Goal: Task Accomplishment & Management: Complete application form

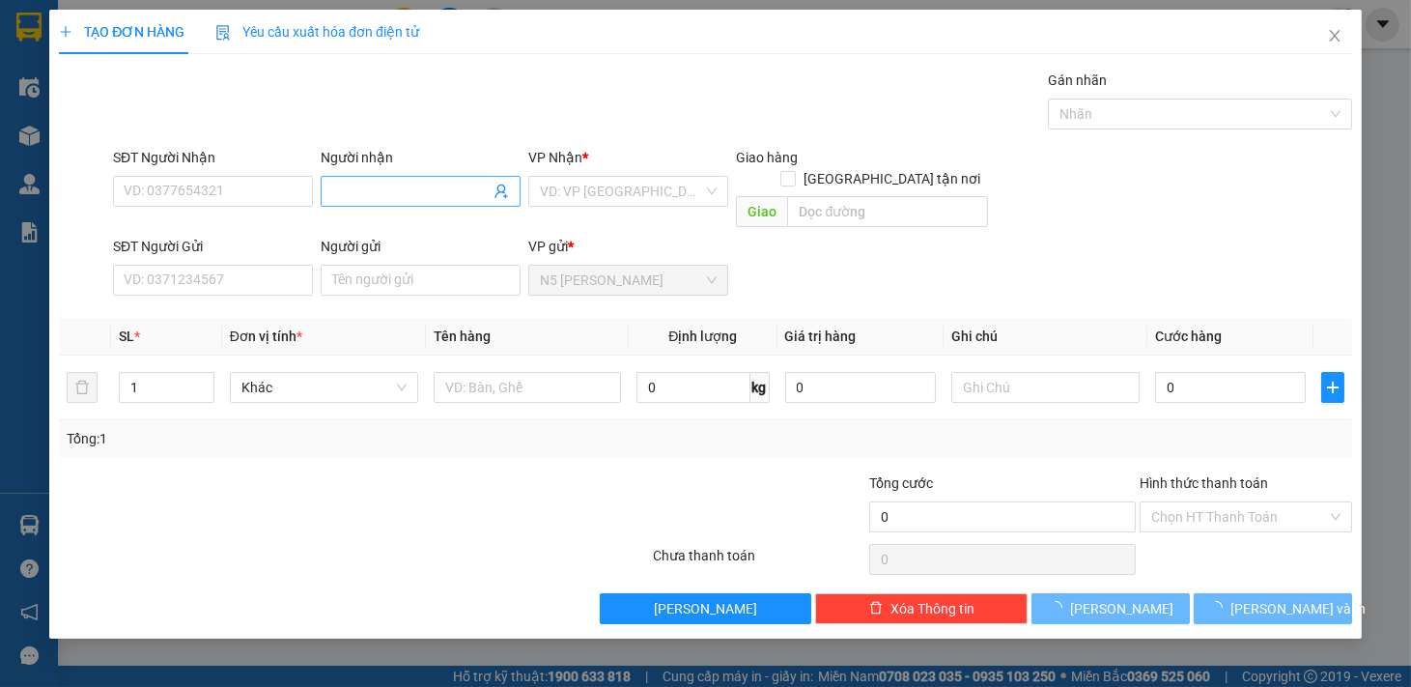
click at [423, 176] on span at bounding box center [421, 191] width 200 height 31
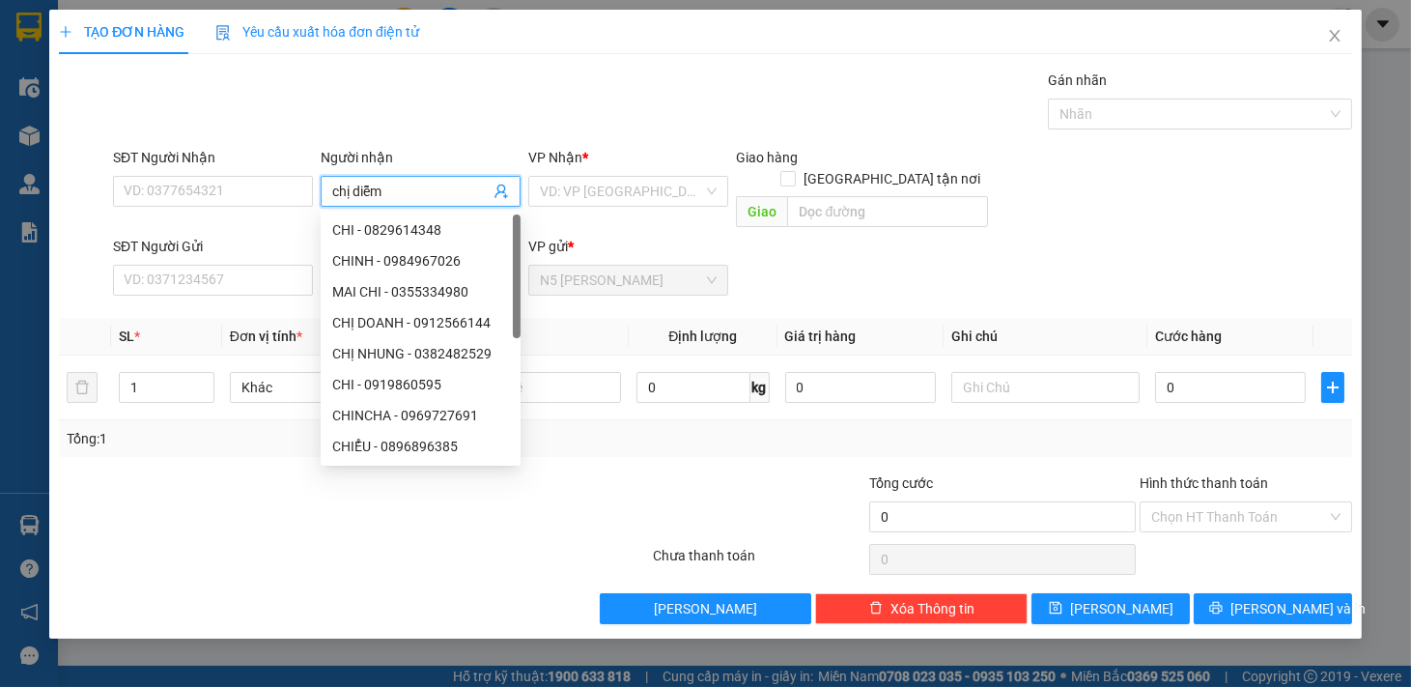
type input "chị diễm"
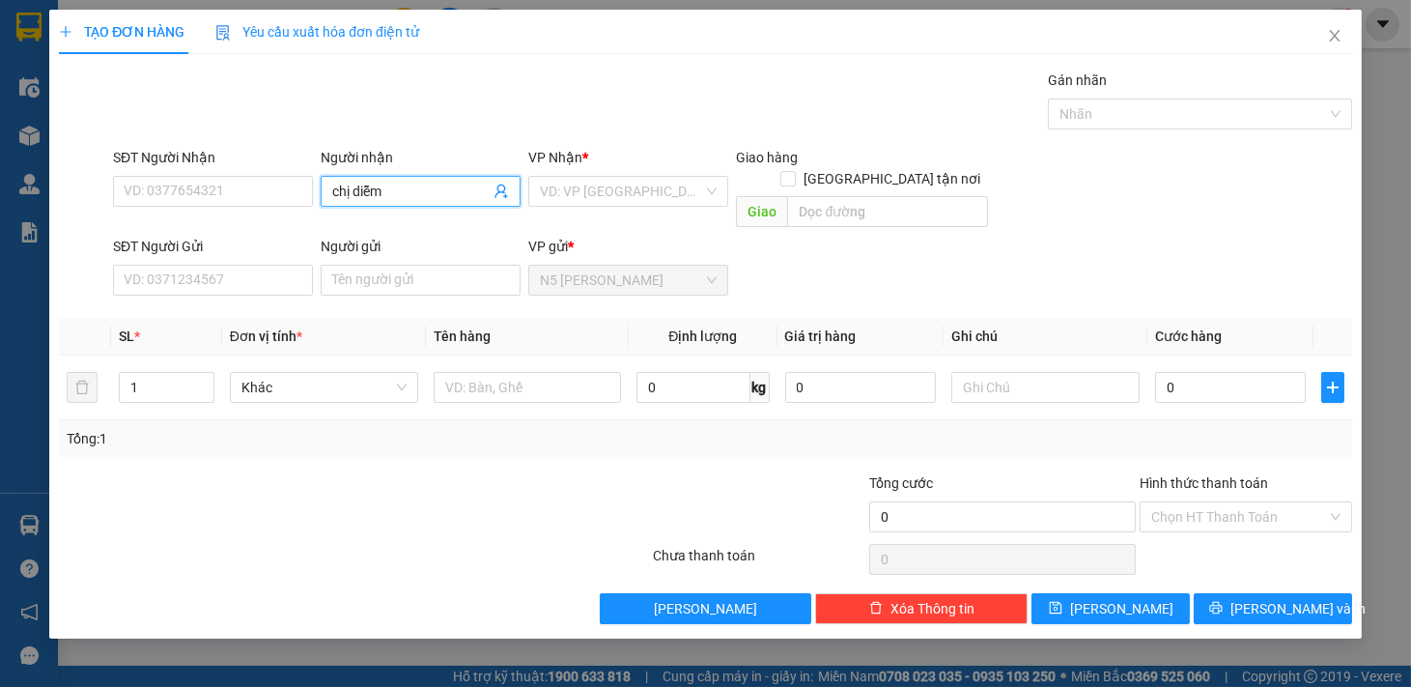
drag, startPoint x: 397, startPoint y: 177, endPoint x: 365, endPoint y: 187, distance: 33.6
click at [367, 187] on span "chị diễm" at bounding box center [421, 191] width 200 height 31
drag, startPoint x: 391, startPoint y: 198, endPoint x: 305, endPoint y: 199, distance: 86.0
click at [305, 199] on div "SĐT Người Nhận VD: 0377654321 Người nhận chị diễm chị diễm VP Nhận * VD: VP Sài…" at bounding box center [732, 191] width 1247 height 89
click at [236, 190] on input "SĐT Người Nhận" at bounding box center [213, 191] width 200 height 31
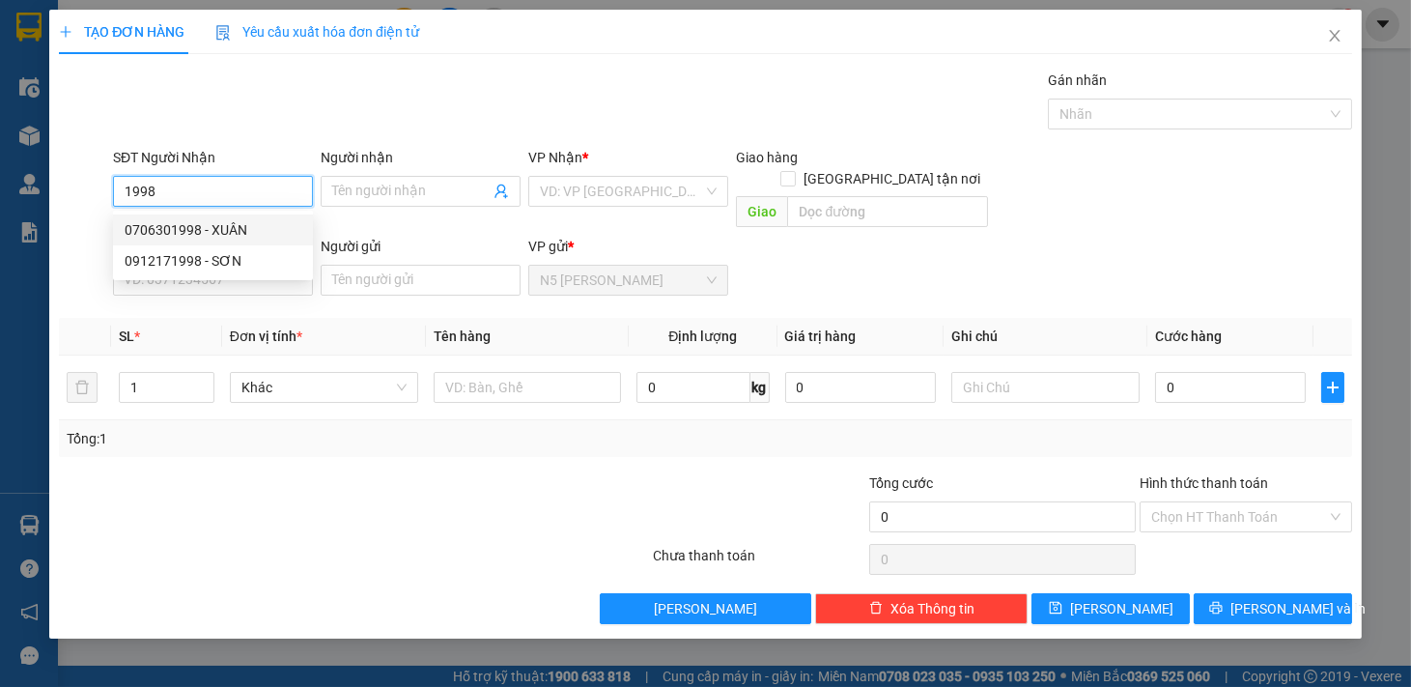
click at [236, 223] on div "0706301998 - XUÂN" at bounding box center [213, 229] width 177 height 21
type input "0706301998"
type input "XUÂN"
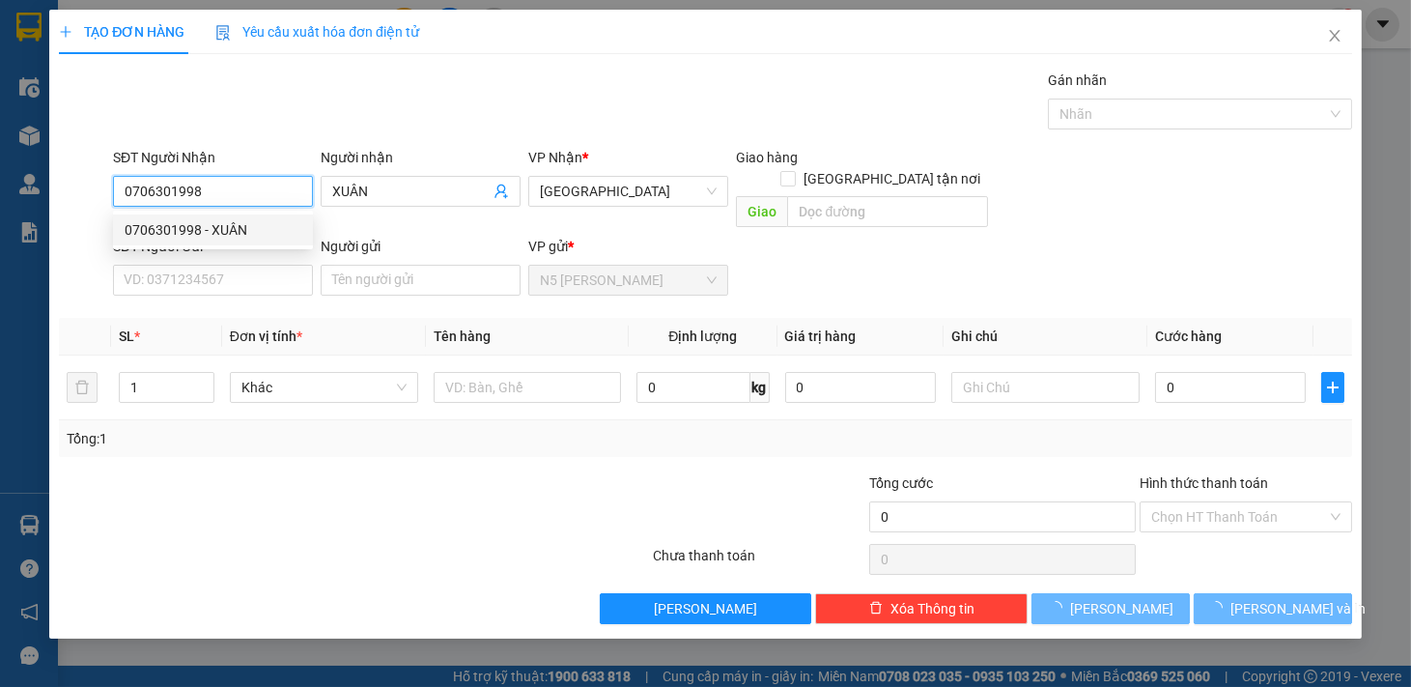
type input "70.000"
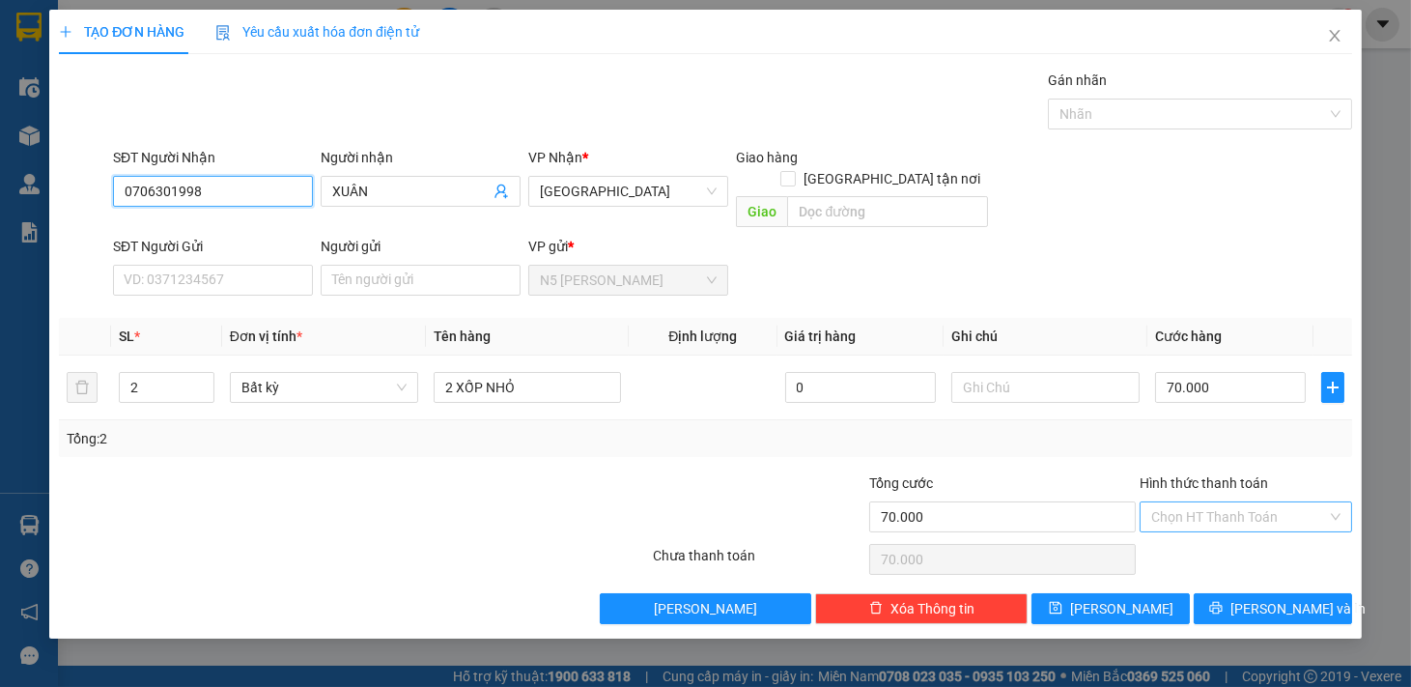
click at [1337, 501] on div "Chọn HT Thanh Toán" at bounding box center [1246, 516] width 212 height 31
type input "0706301998"
click at [1079, 428] on div "Tổng: 2" at bounding box center [706, 438] width 1278 height 21
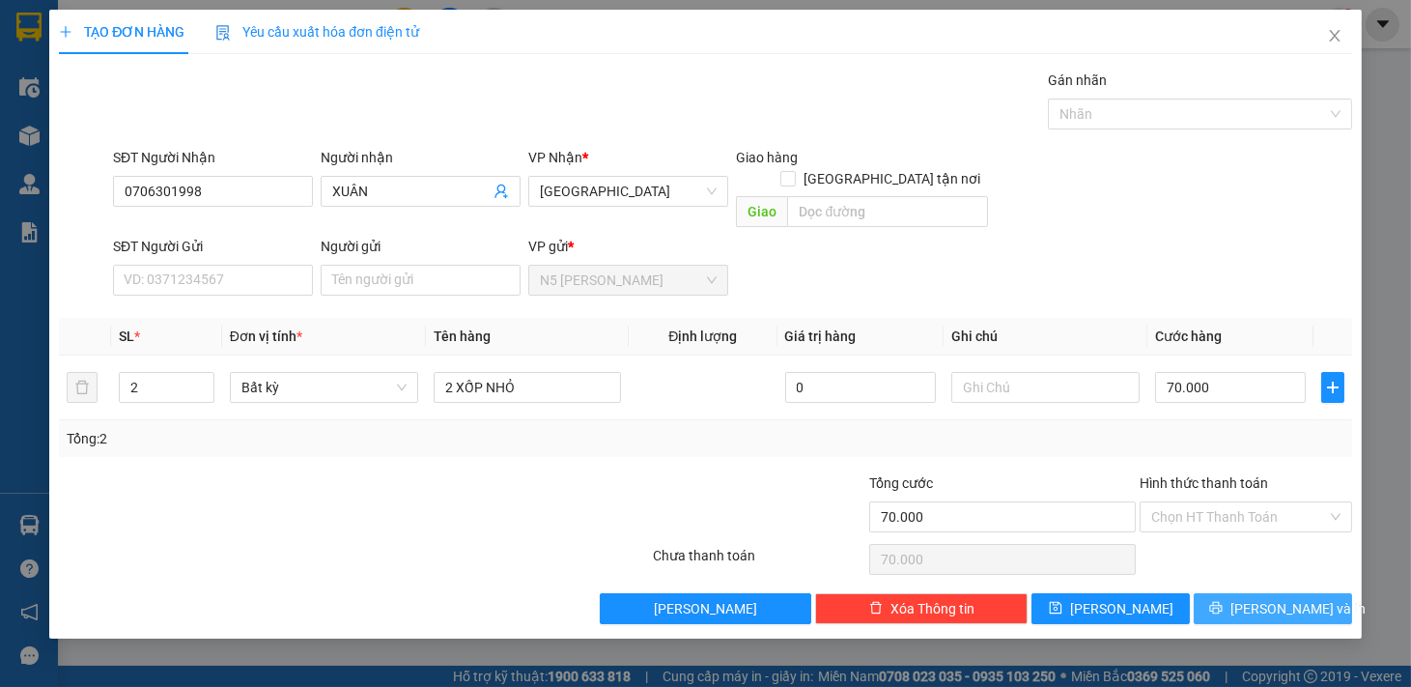
click at [1223, 601] on icon "printer" at bounding box center [1216, 608] width 14 height 14
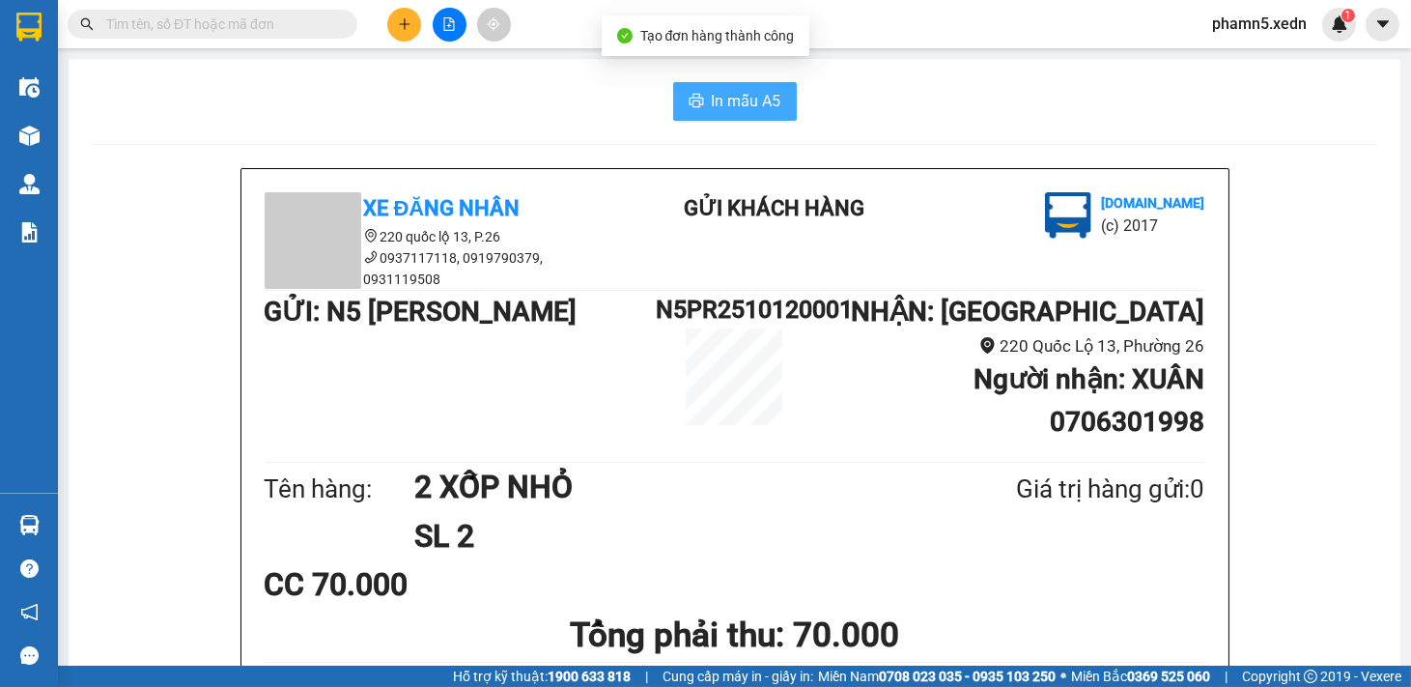
click at [756, 101] on span "In mẫu A5" at bounding box center [747, 101] width 70 height 24
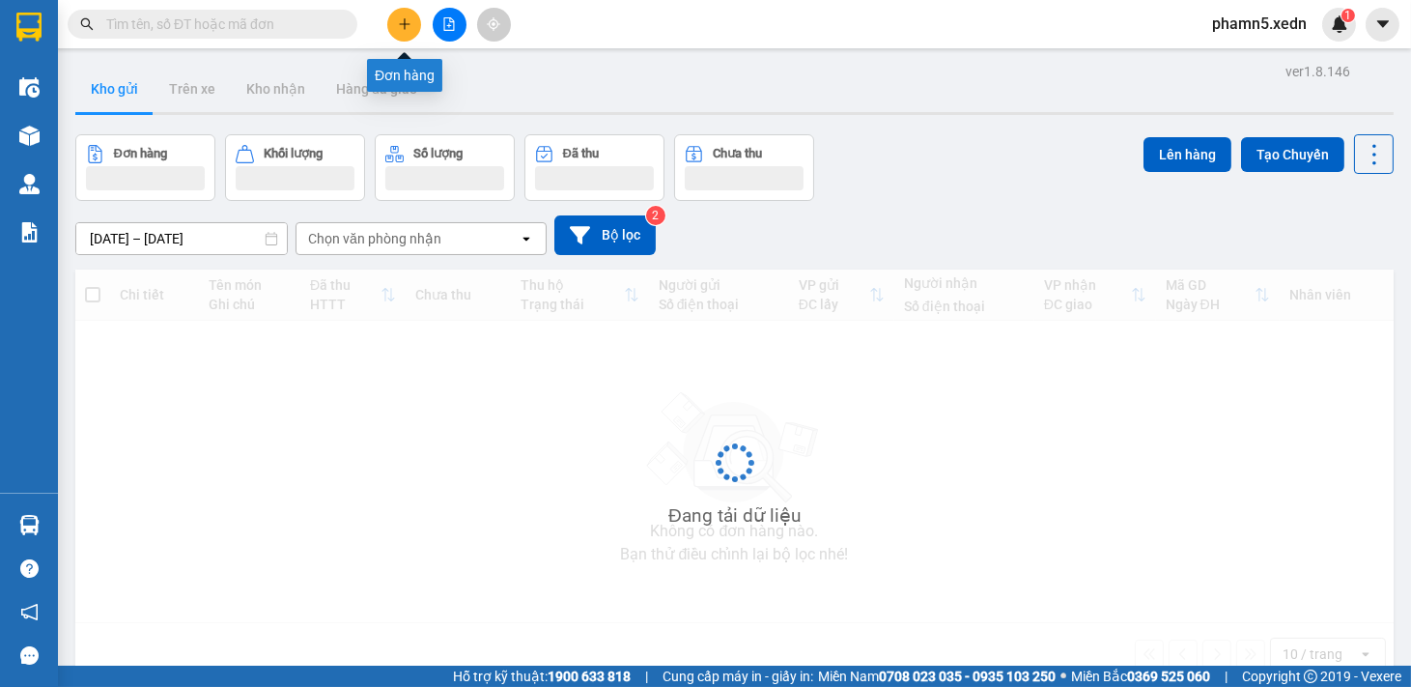
click at [407, 17] on icon "plus" at bounding box center [405, 24] width 14 height 14
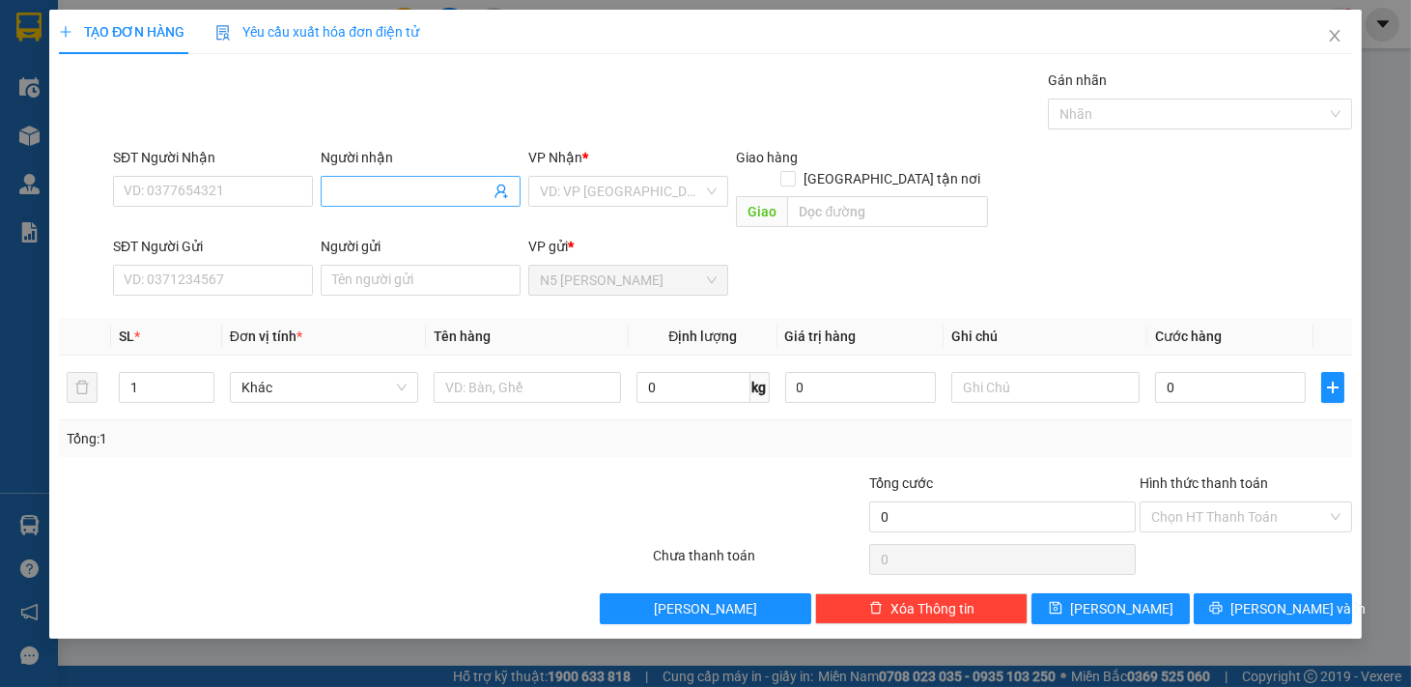
click at [369, 186] on input "Người nhận" at bounding box center [410, 191] width 157 height 21
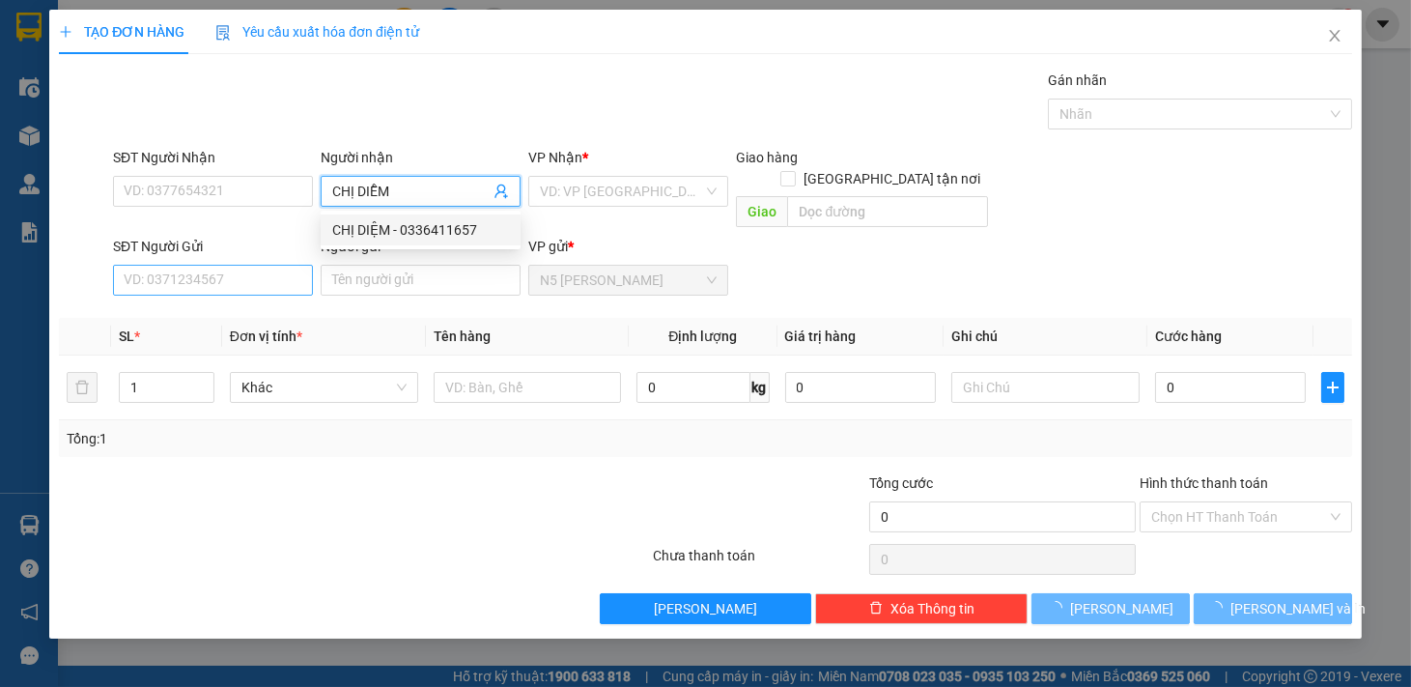
type input "CHỊ DIỄM"
click at [253, 265] on input "SĐT Người Gửi" at bounding box center [213, 280] width 200 height 31
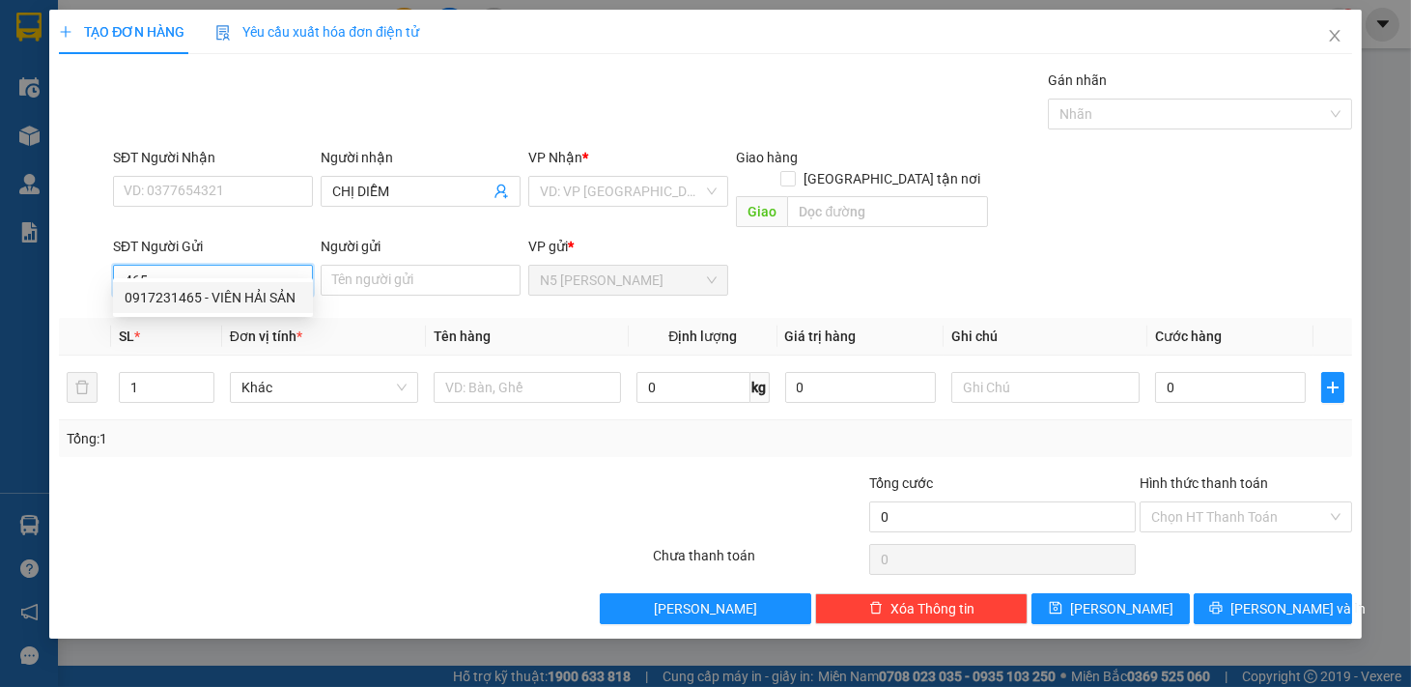
click at [235, 296] on div "0917231465 - VIÊN HẢI SẢN" at bounding box center [213, 297] width 177 height 21
type input "0917231465"
type input "VIÊN HẢI SẢN"
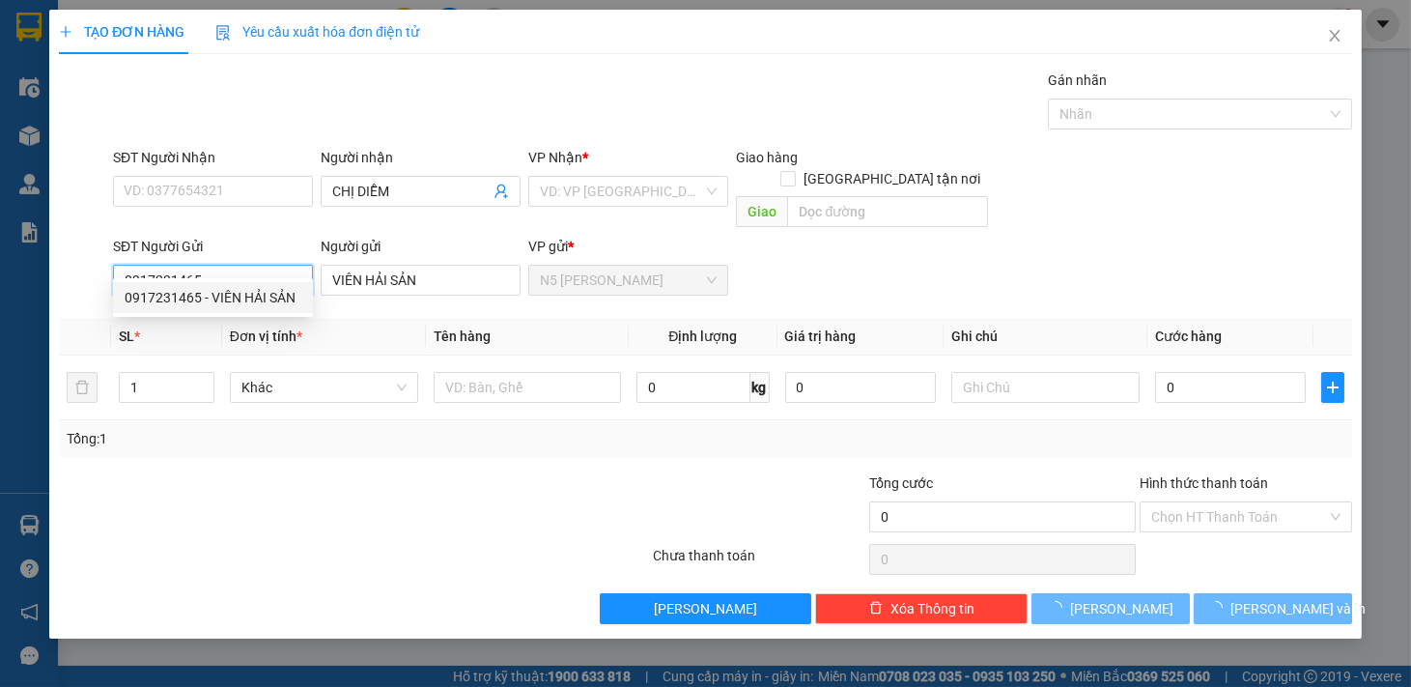
type input "100.000"
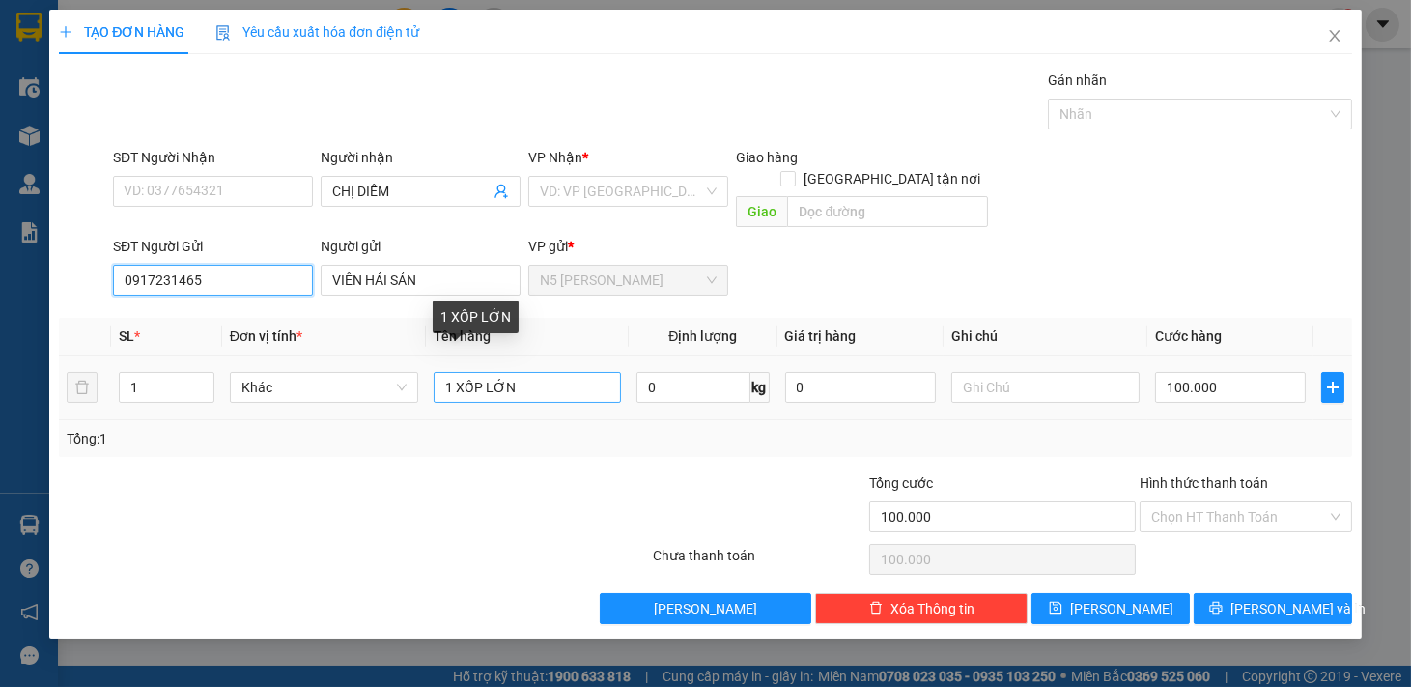
type input "0917231465"
click at [553, 372] on input "1 XỐP LỚN" at bounding box center [528, 387] width 188 height 31
type input "1 XỐP NHỎ"
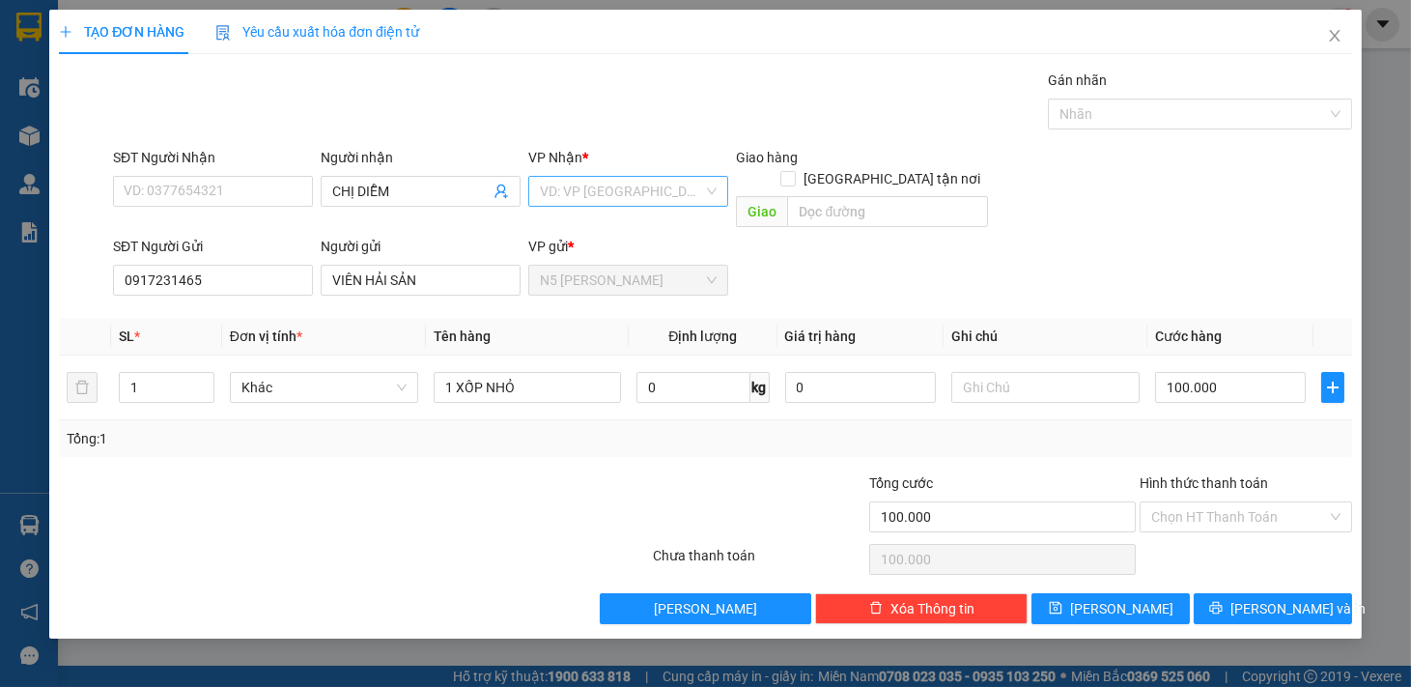
click at [643, 184] on input "search" at bounding box center [621, 191] width 163 height 29
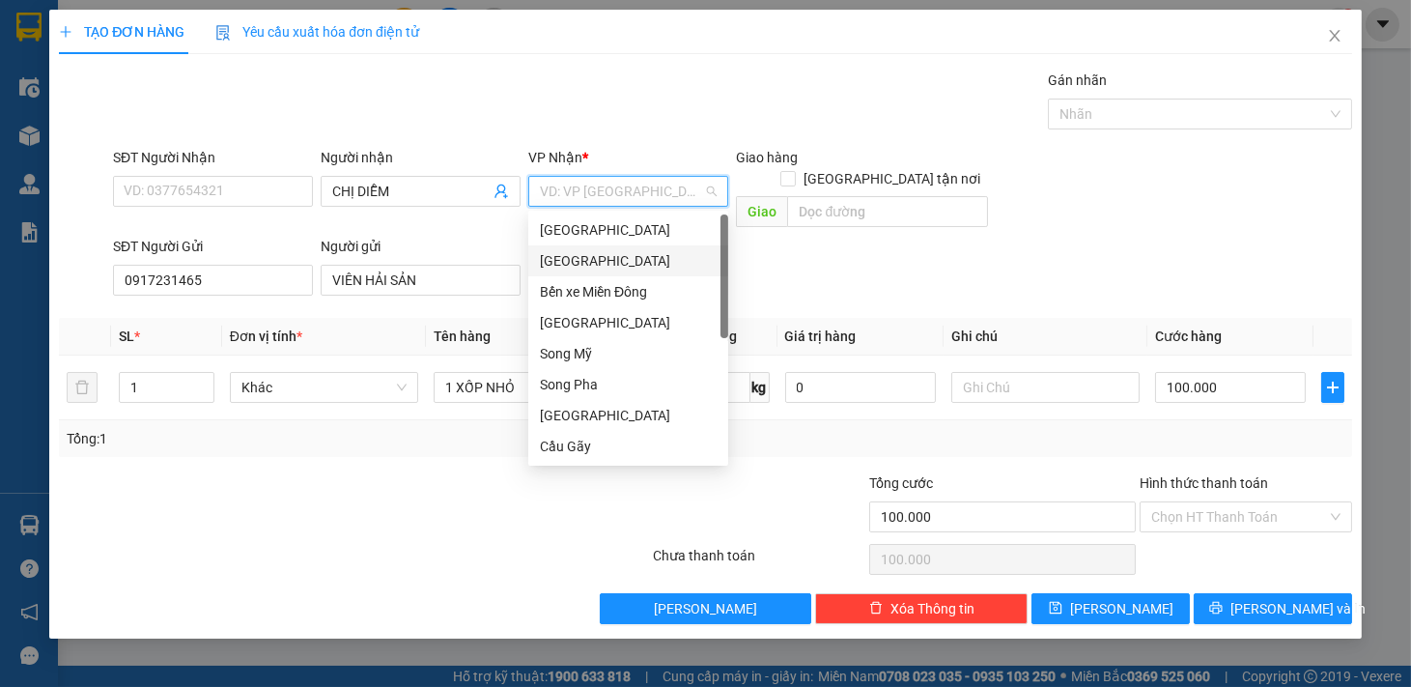
click at [622, 264] on div "[GEOGRAPHIC_DATA]" at bounding box center [628, 260] width 177 height 21
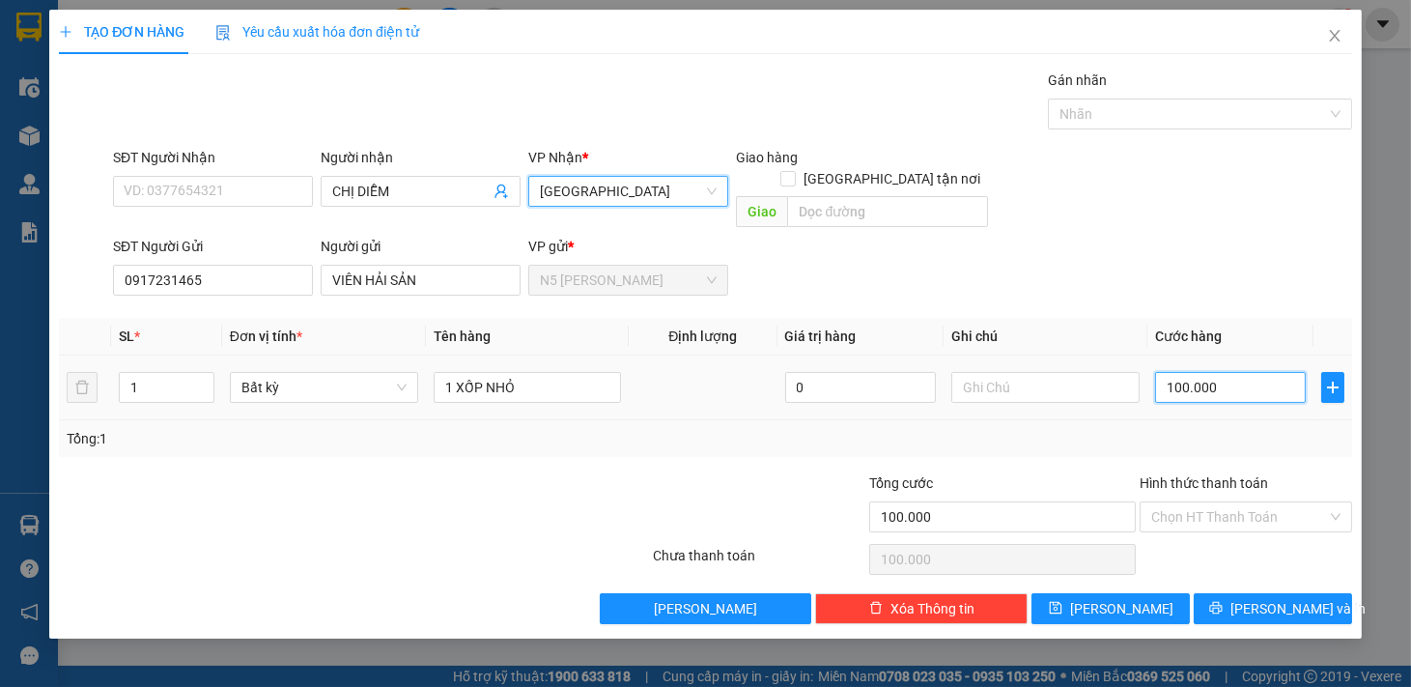
click at [1246, 373] on input "100.000" at bounding box center [1230, 387] width 151 height 31
type input "5"
type input "501"
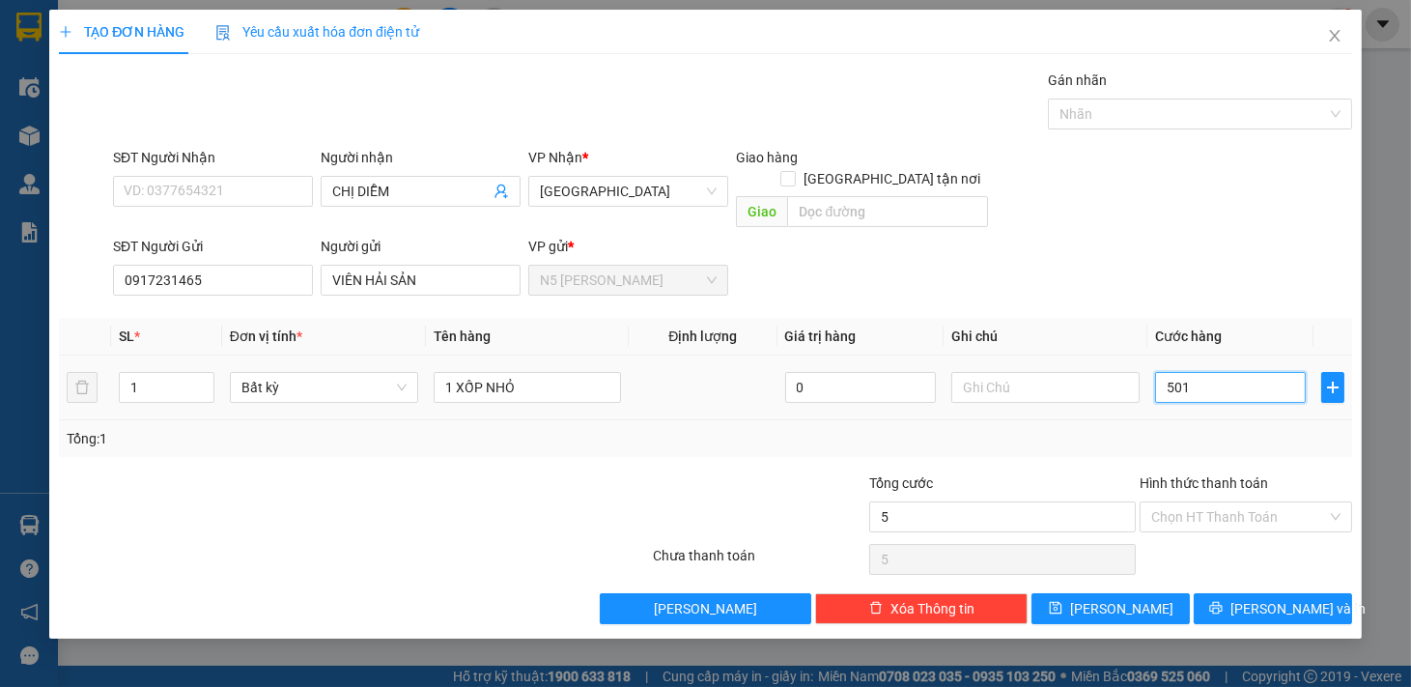
type input "501"
type input "50"
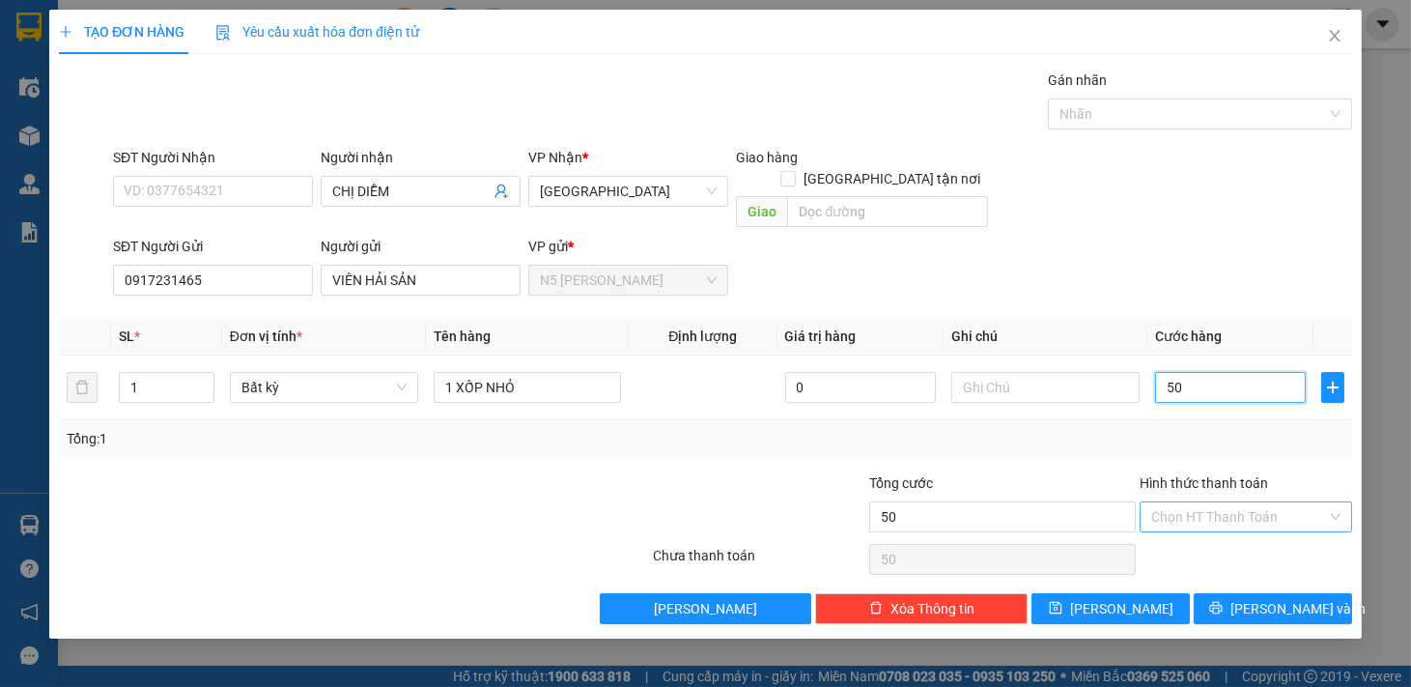
type input "50"
click at [1259, 502] on input "Hình thức thanh toán" at bounding box center [1239, 516] width 176 height 29
type input "50.000"
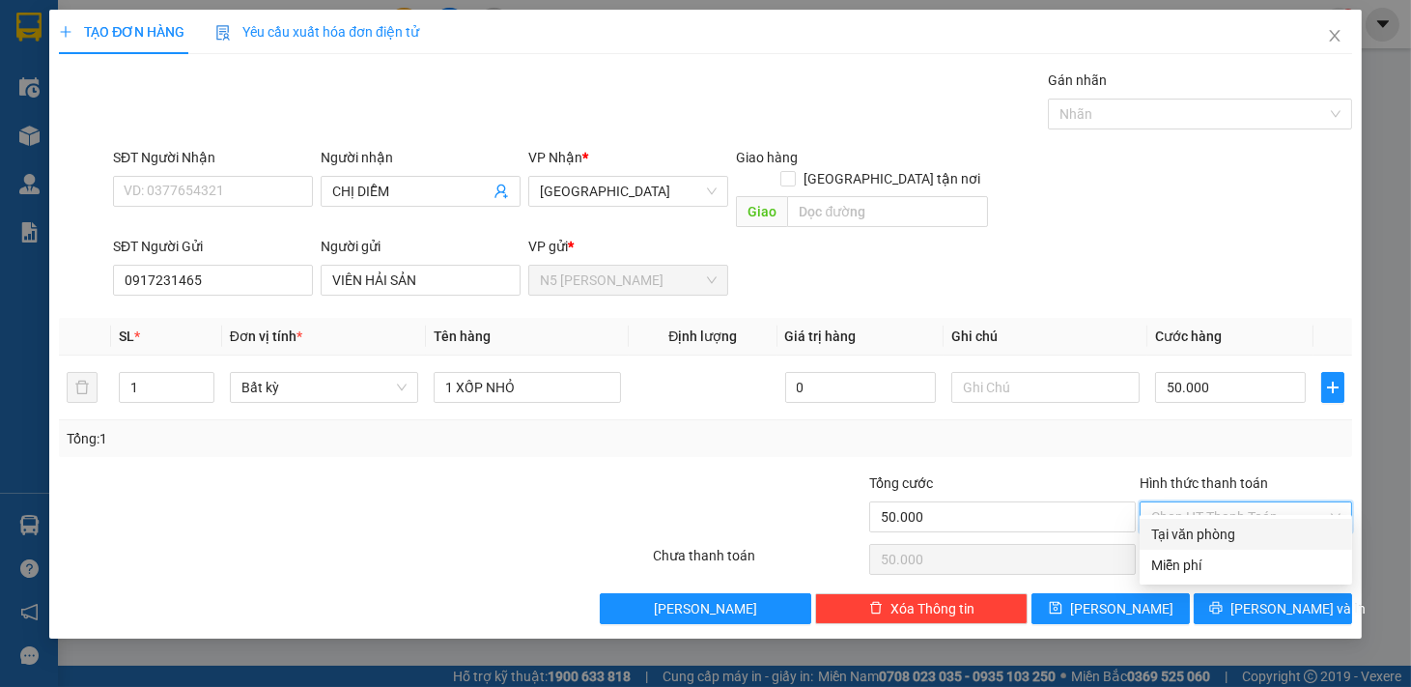
click at [1233, 536] on div "Tại văn phòng" at bounding box center [1245, 533] width 189 height 21
type input "0"
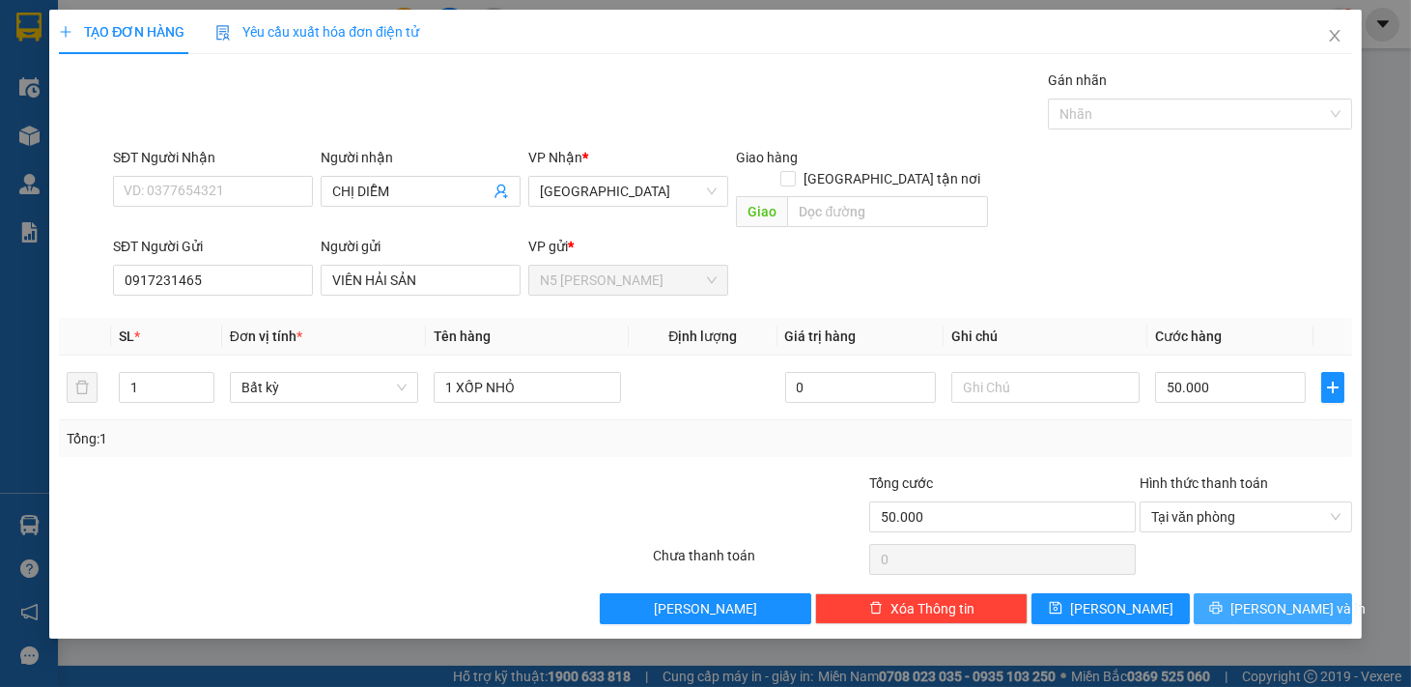
click at [1222, 602] on icon "printer" at bounding box center [1215, 608] width 13 height 13
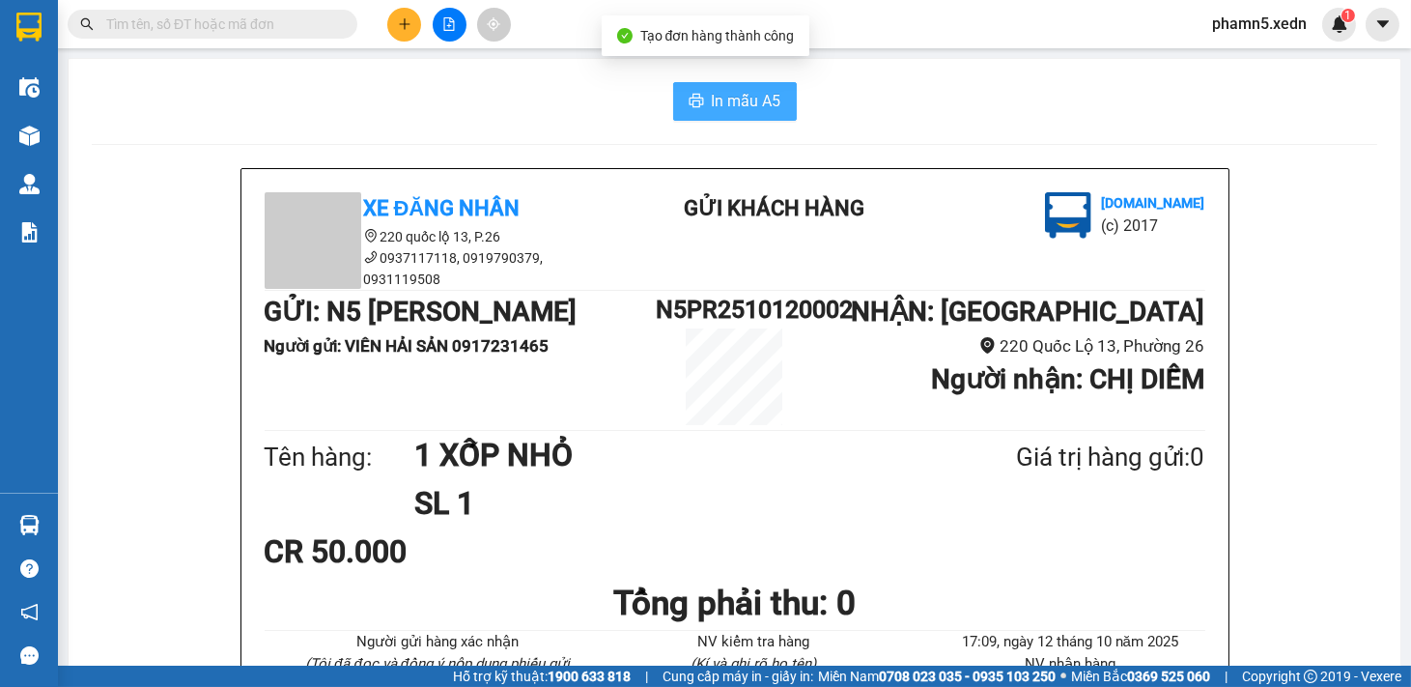
click at [766, 101] on span "In mẫu A5" at bounding box center [747, 101] width 70 height 24
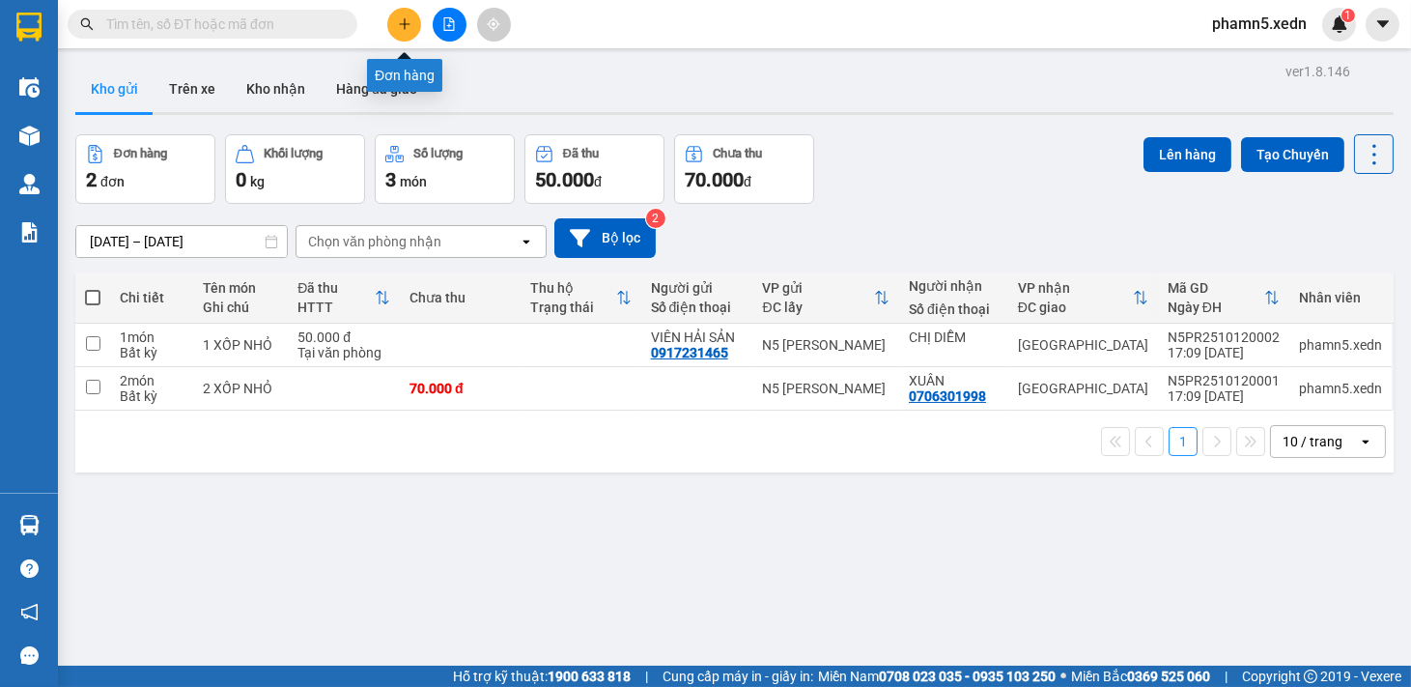
click at [402, 20] on icon "plus" at bounding box center [405, 24] width 14 height 14
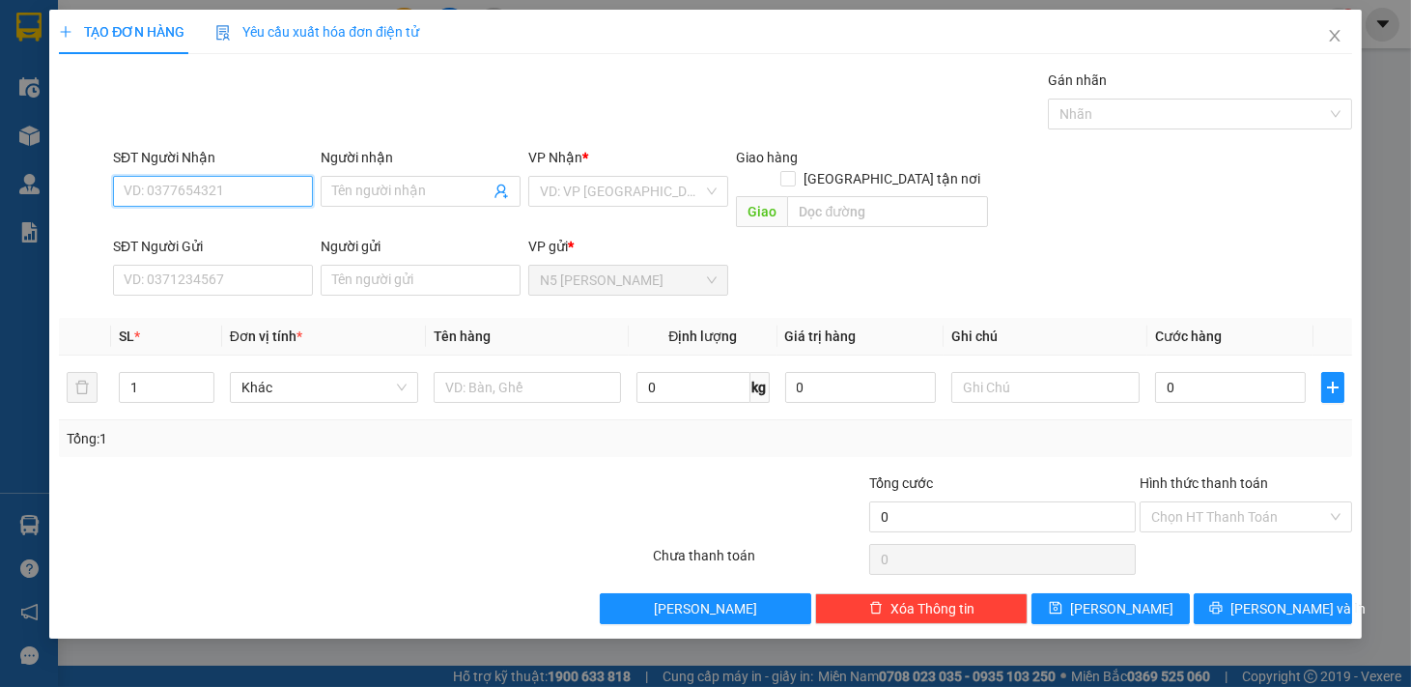
click at [232, 177] on input "SĐT Người Nhận" at bounding box center [213, 191] width 200 height 31
click at [118, 184] on input "22338" at bounding box center [213, 191] width 200 height 31
type input "0383222338"
click at [372, 188] on input "Người nhận" at bounding box center [410, 191] width 157 height 21
click at [655, 185] on input "search" at bounding box center [621, 191] width 163 height 29
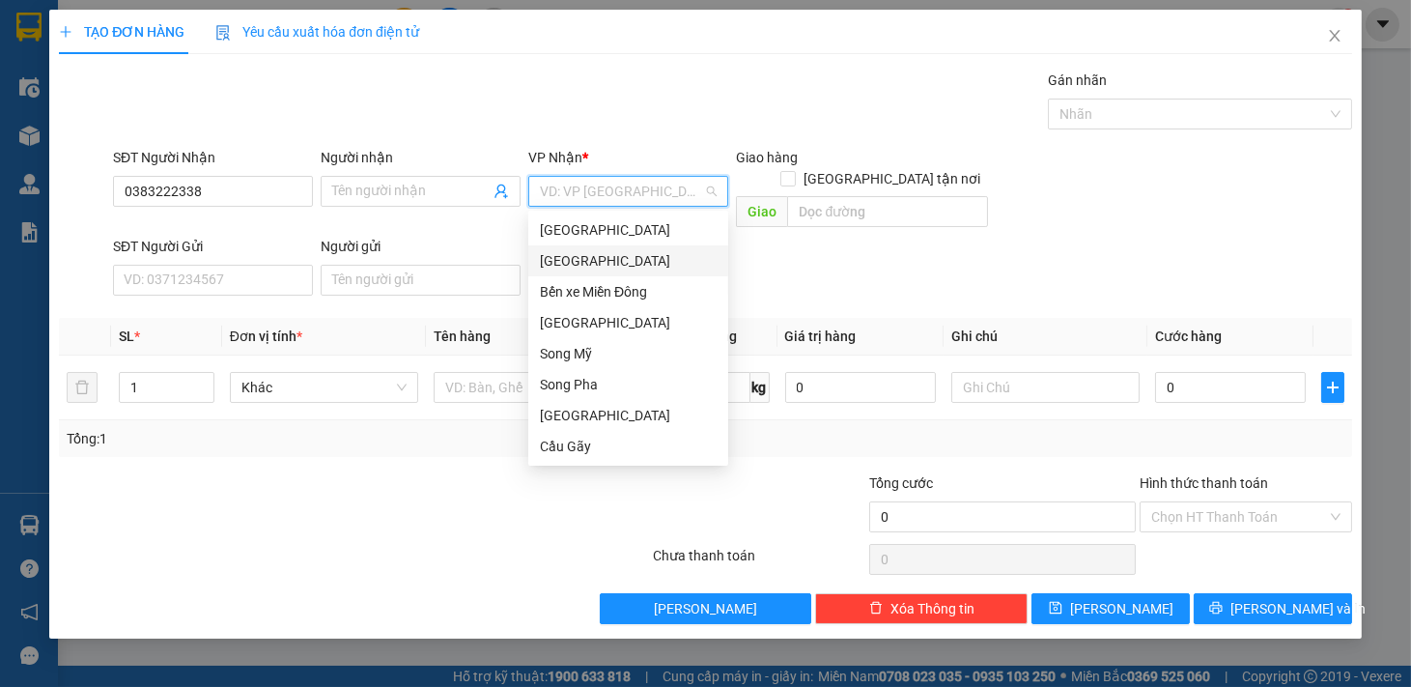
type input "D"
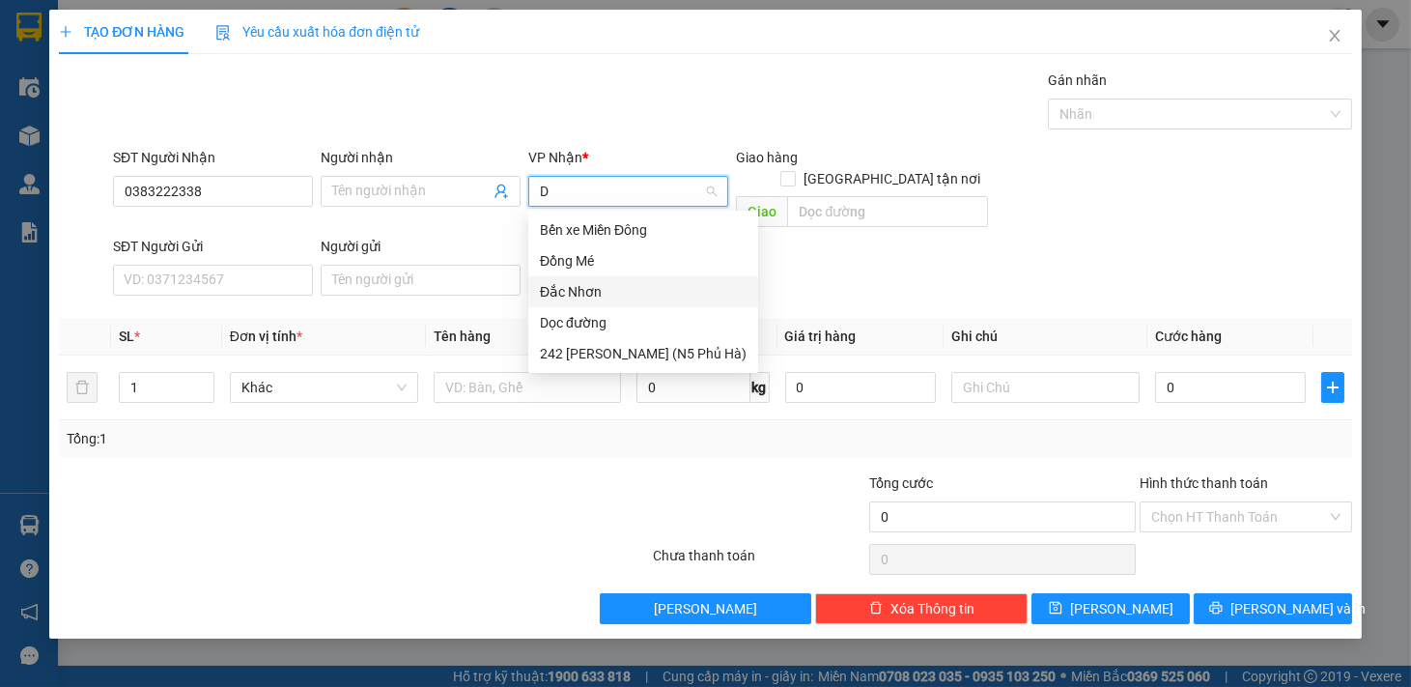
click at [600, 291] on div "Đắc Nhơn" at bounding box center [643, 291] width 207 height 21
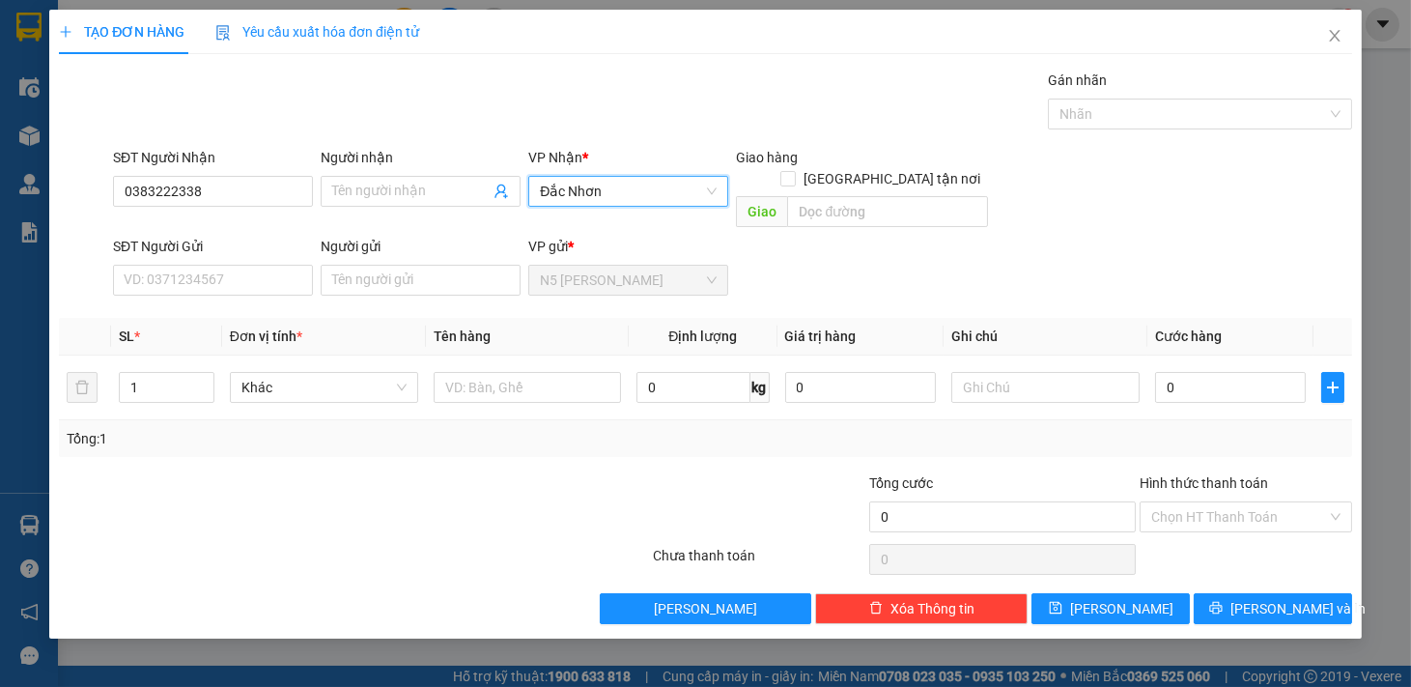
drag, startPoint x: 606, startPoint y: 184, endPoint x: 543, endPoint y: 188, distance: 62.9
click at [534, 188] on div "Đắc Nhơn" at bounding box center [628, 191] width 200 height 31
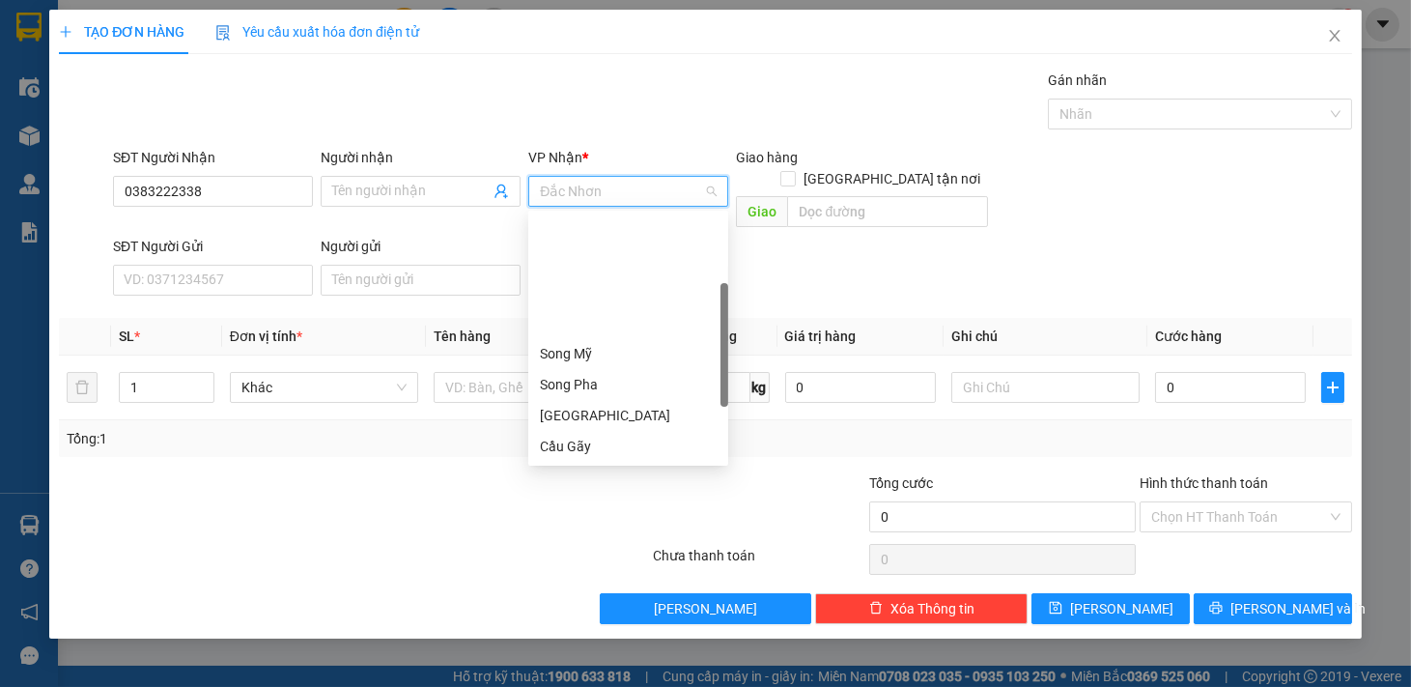
scroll to position [155, 0]
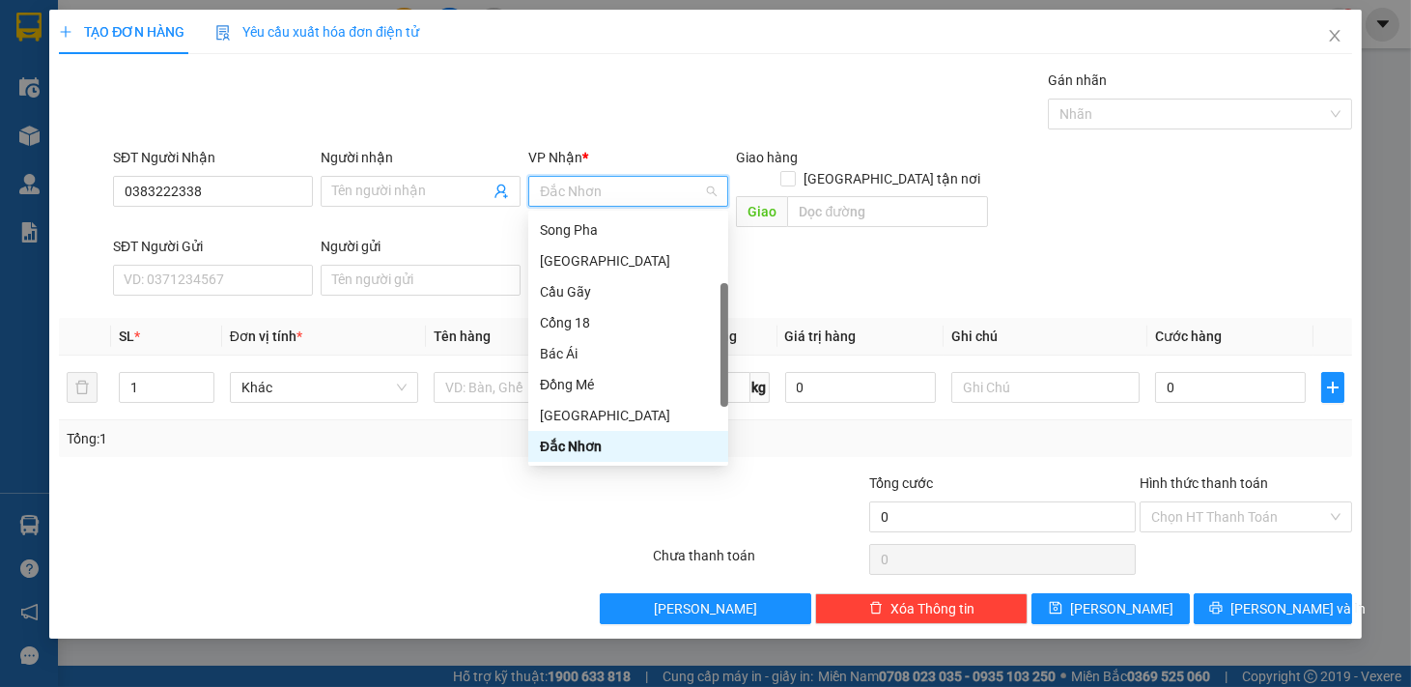
type input "D"
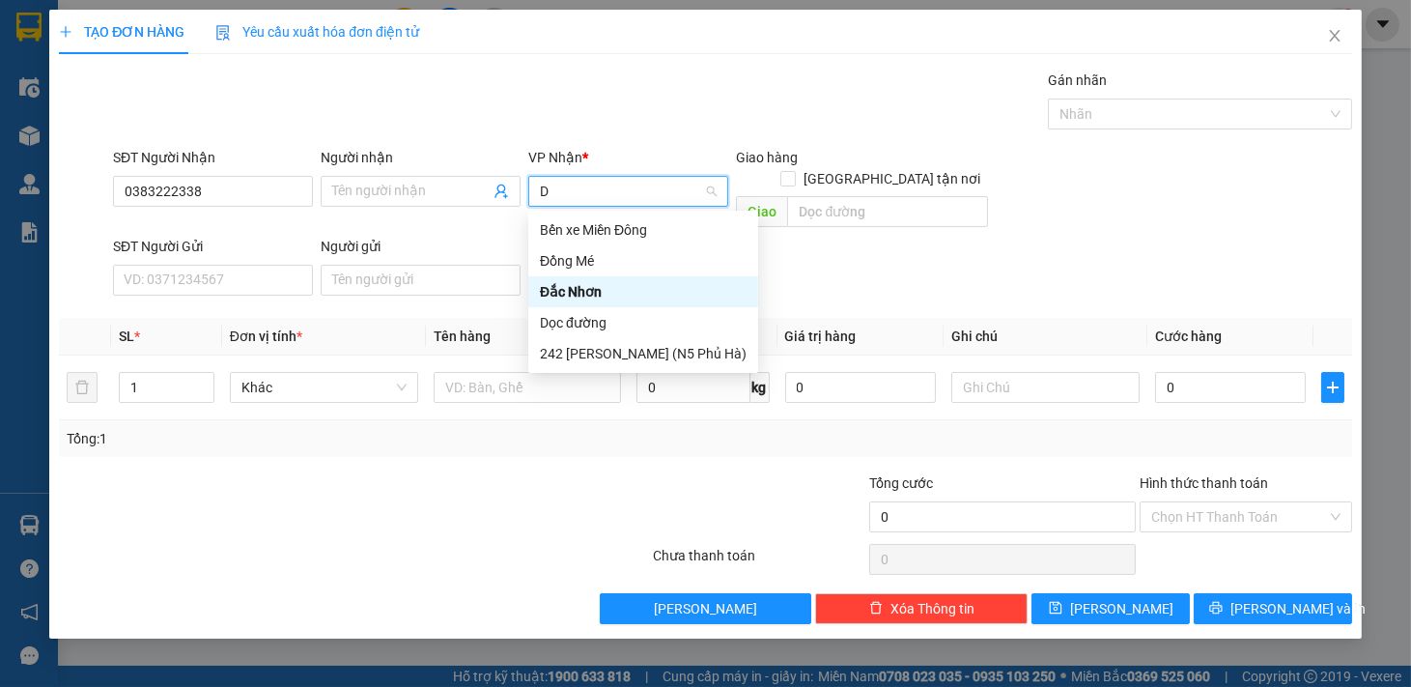
scroll to position [0, 0]
click at [581, 325] on div "Dọc đường" at bounding box center [643, 322] width 207 height 21
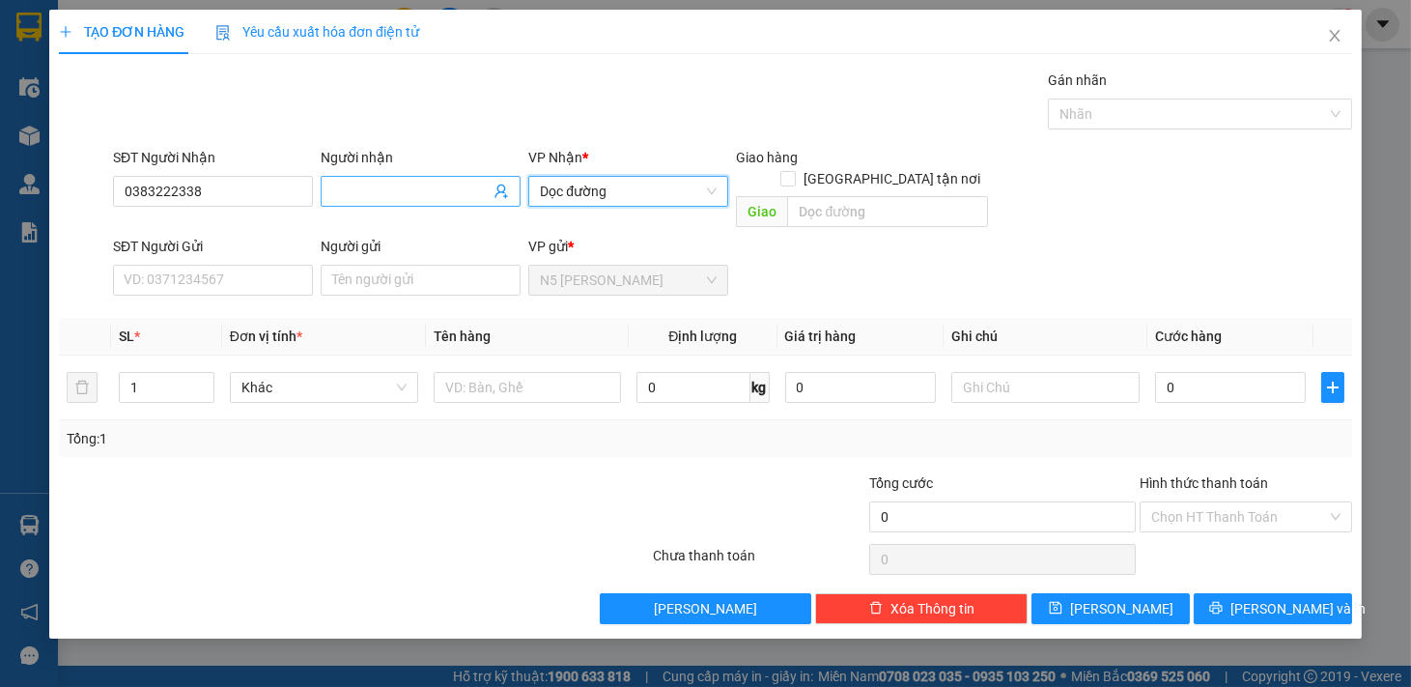
click at [407, 195] on input "Người nhận" at bounding box center [410, 191] width 157 height 21
type input "ANH CẢNH"
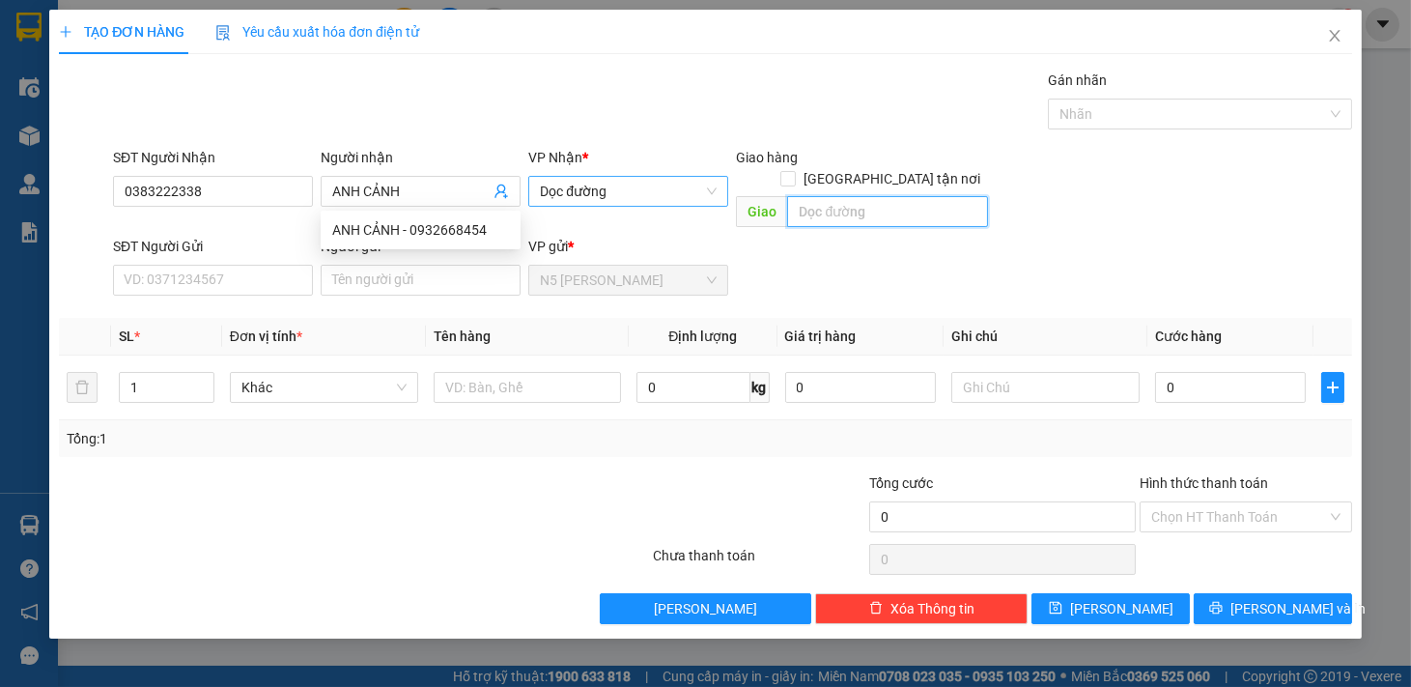
click at [863, 196] on input "text" at bounding box center [887, 211] width 201 height 31
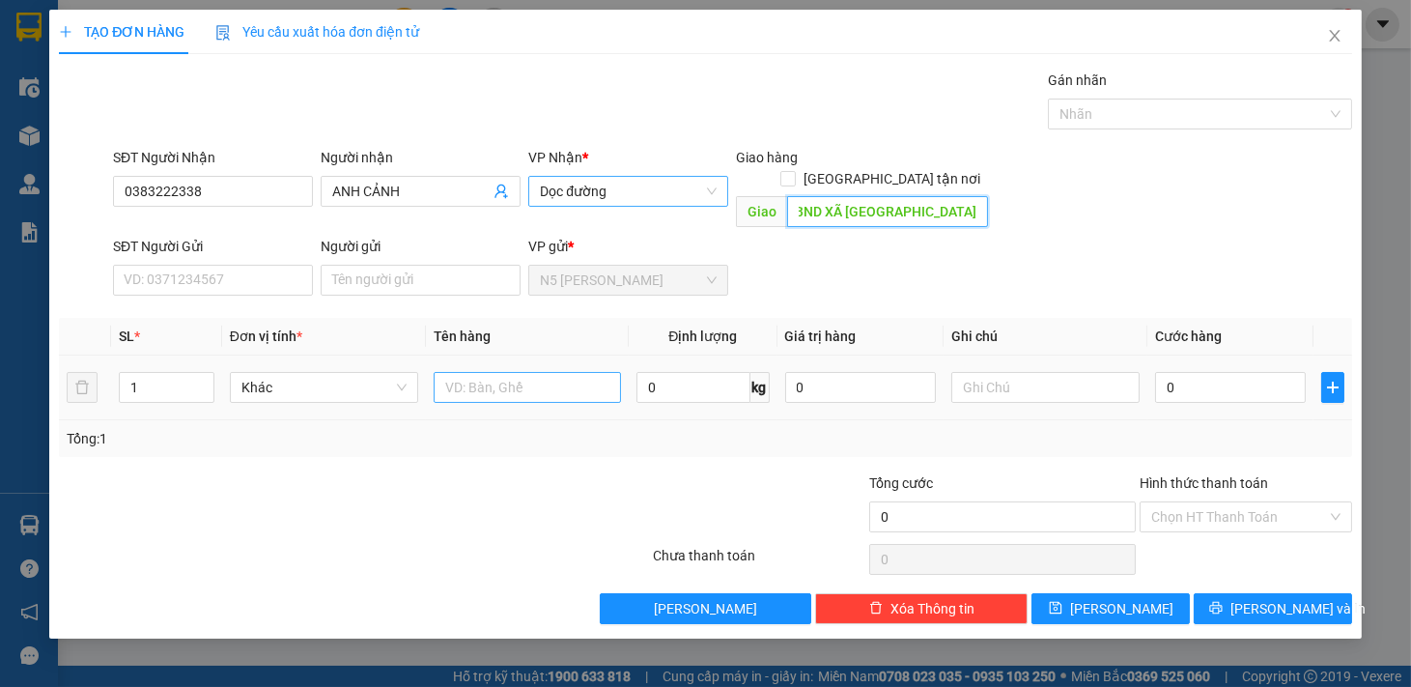
type input "UBND XÃ [GEOGRAPHIC_DATA]"
drag, startPoint x: 484, startPoint y: 365, endPoint x: 264, endPoint y: 369, distance: 220.2
click at [415, 372] on tr "1 Khác 0 kg 0 0" at bounding box center [705, 387] width 1293 height 65
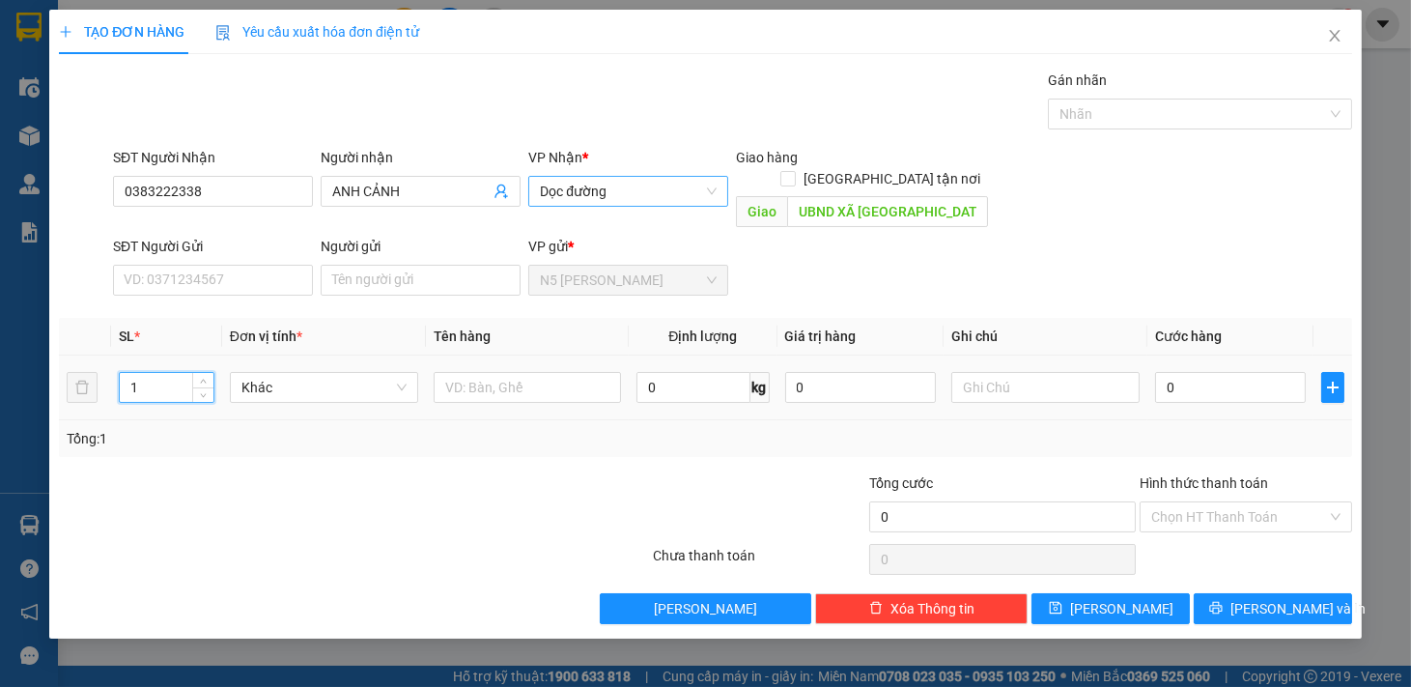
click at [176, 373] on input "1" at bounding box center [167, 387] width 94 height 29
type input "2"
click at [480, 372] on input "text" at bounding box center [528, 387] width 188 height 31
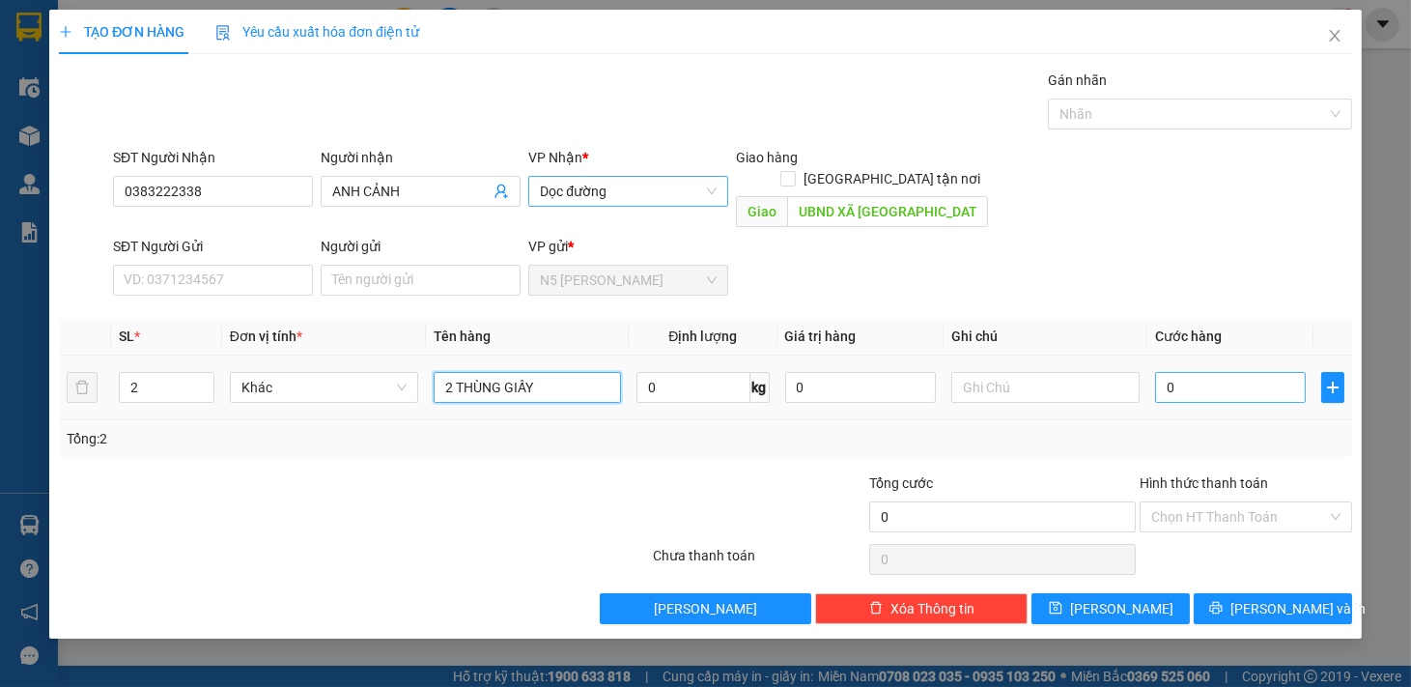
type input "2 THÙNG GIẤY"
click at [1202, 379] on input "0" at bounding box center [1230, 387] width 151 height 31
type input "8"
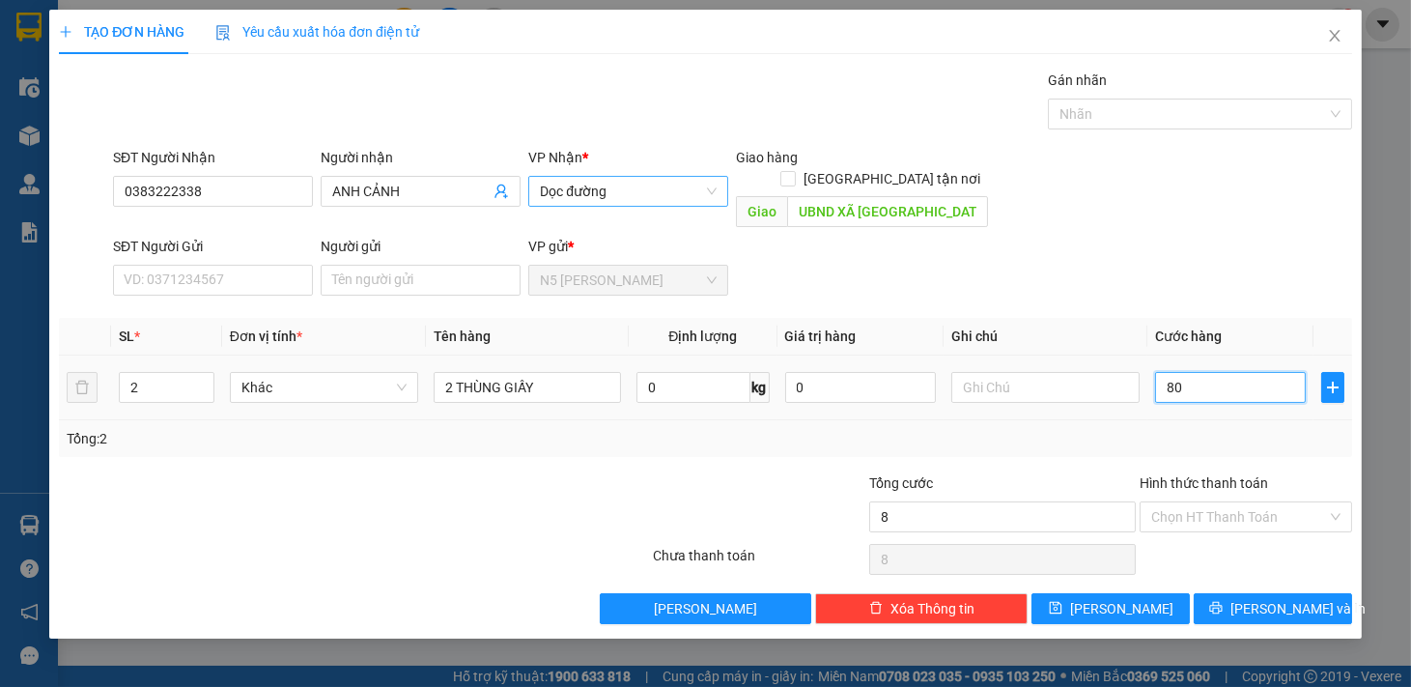
type input "801"
type input "80"
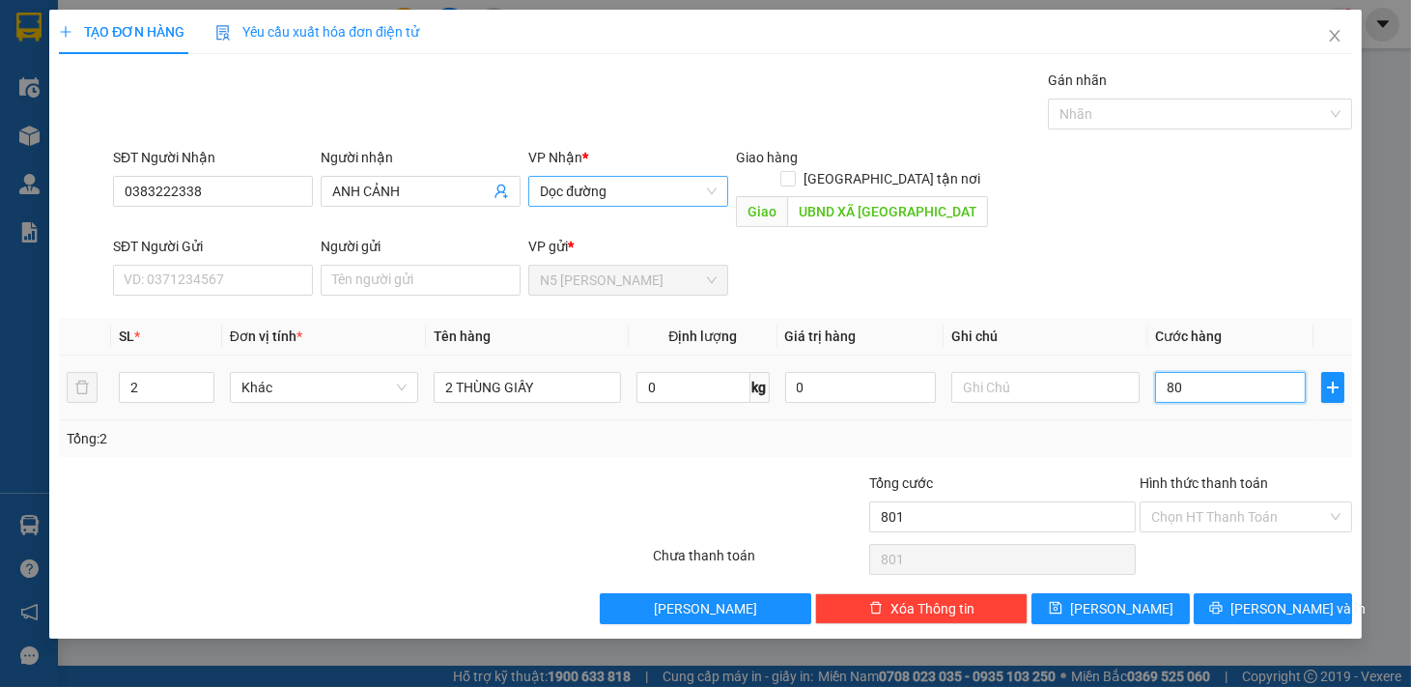
type input "80"
click at [1243, 502] on input "Hình thức thanh toán" at bounding box center [1239, 516] width 176 height 29
type input "80.000"
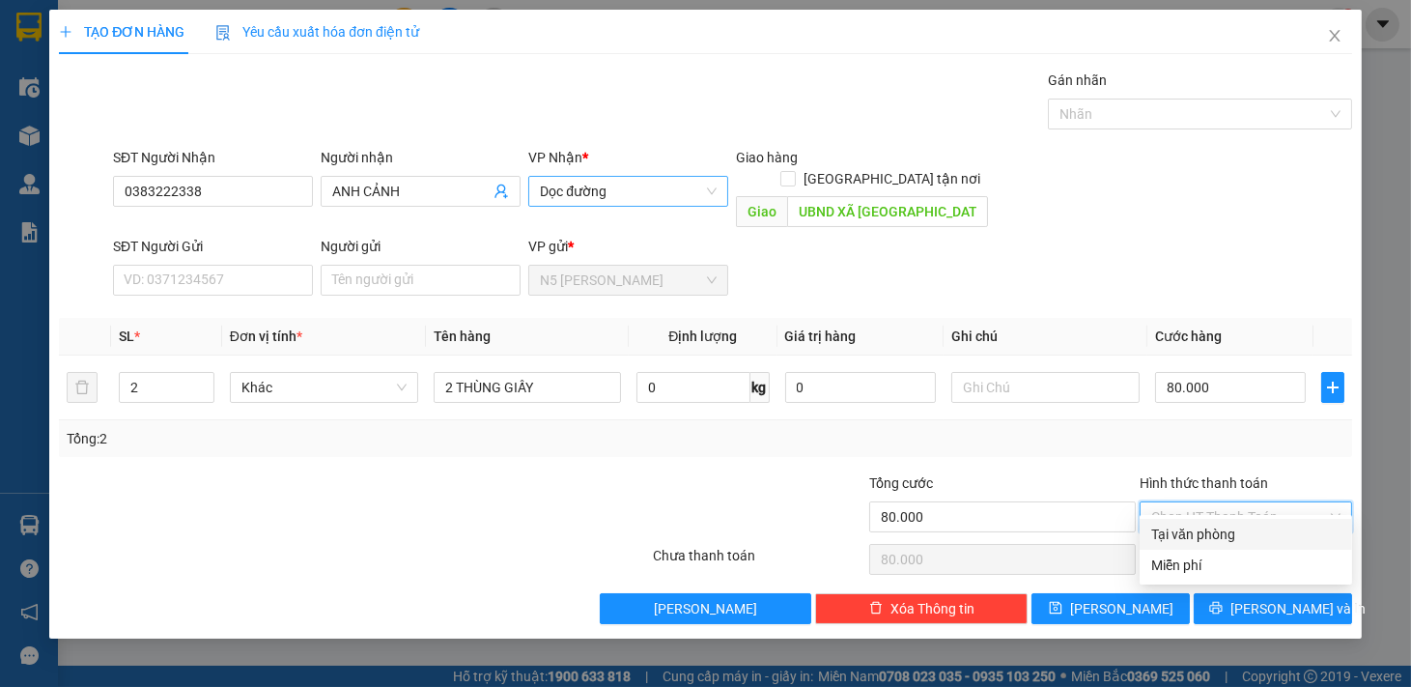
click at [1219, 536] on div "Tại văn phòng" at bounding box center [1245, 533] width 189 height 21
type input "0"
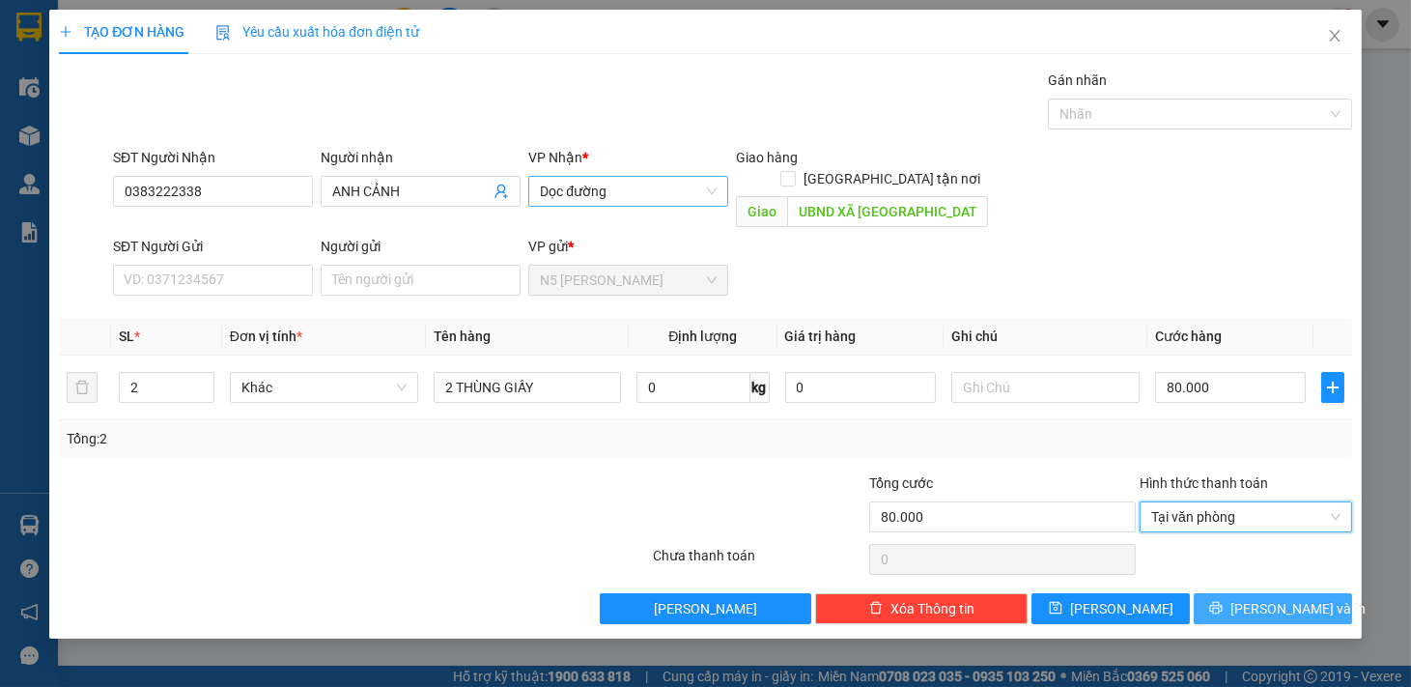
click at [1222, 602] on icon "printer" at bounding box center [1215, 608] width 13 height 13
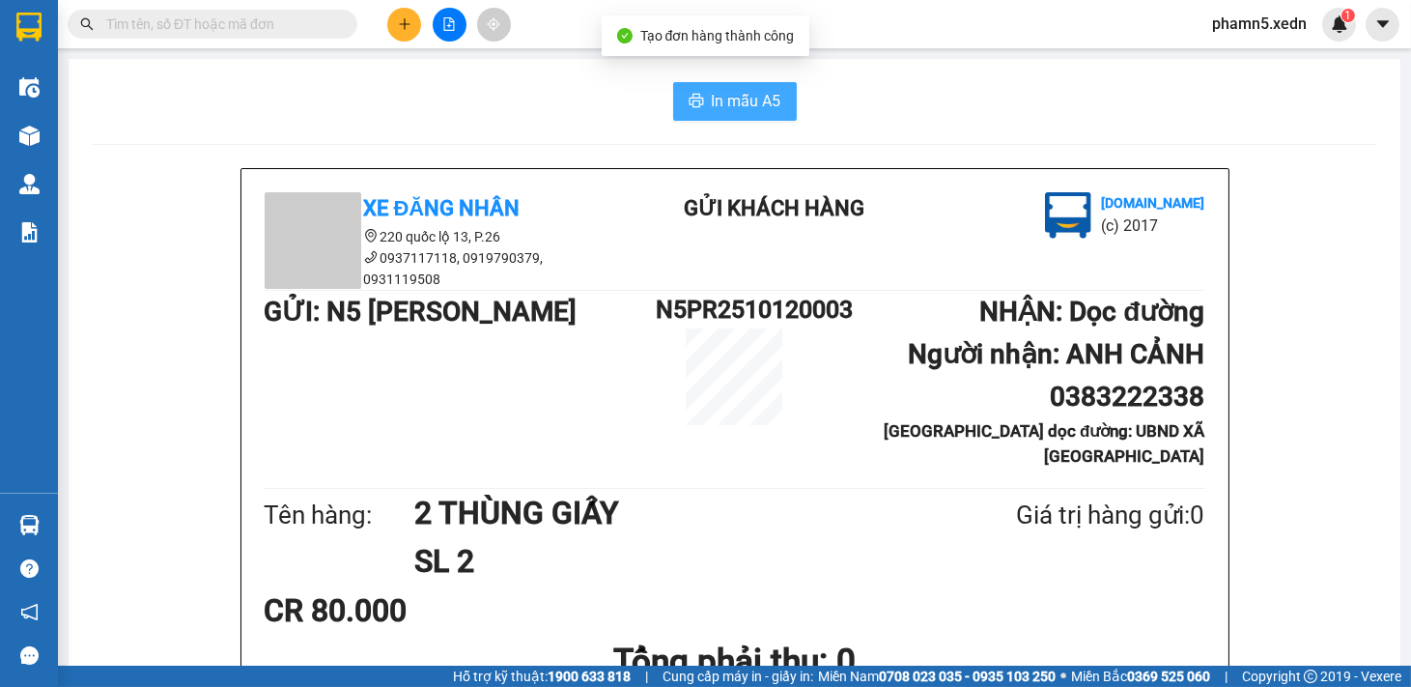
click at [726, 101] on span "In mẫu A5" at bounding box center [747, 101] width 70 height 24
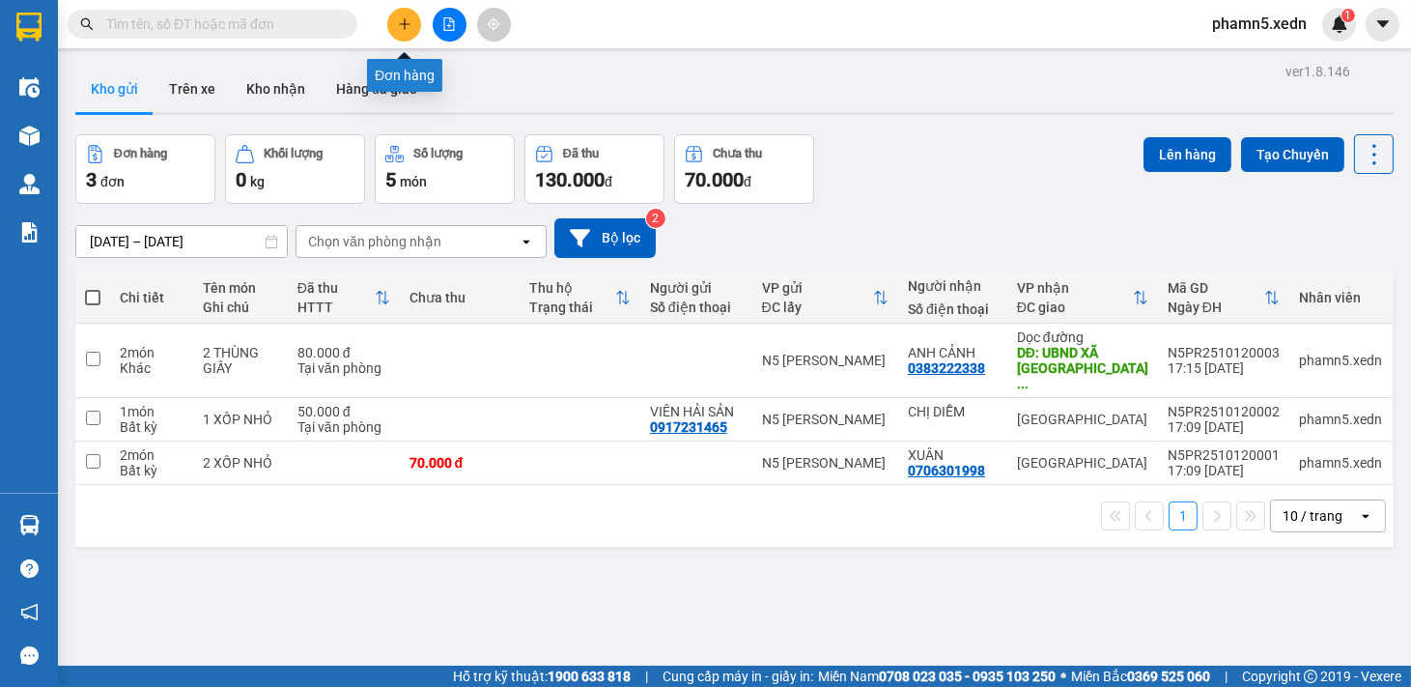
click at [400, 37] on button at bounding box center [404, 25] width 34 height 34
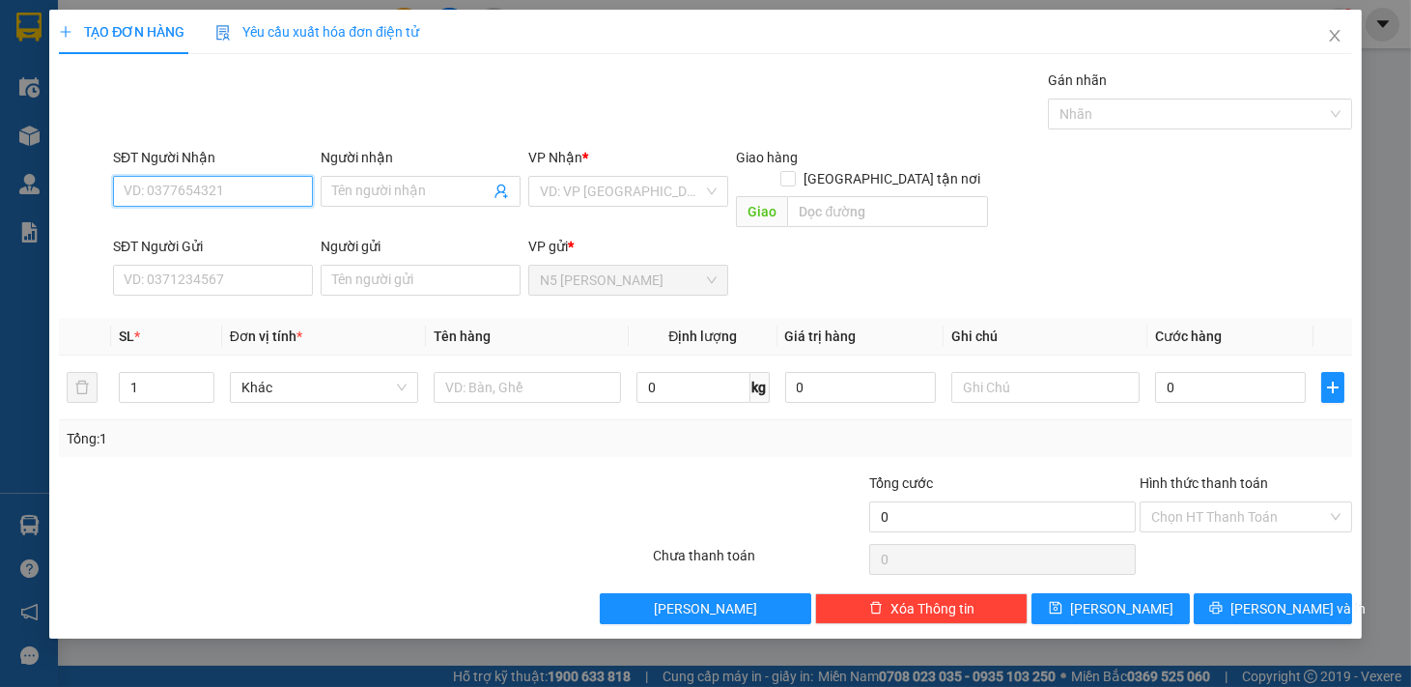
click at [244, 191] on input "SĐT Người Nhận" at bounding box center [213, 191] width 200 height 31
type input "0"
click at [239, 219] on div "0396345433 - [PERSON_NAME]" at bounding box center [220, 229] width 190 height 21
type input "0396345433"
type input "THU HÀ"
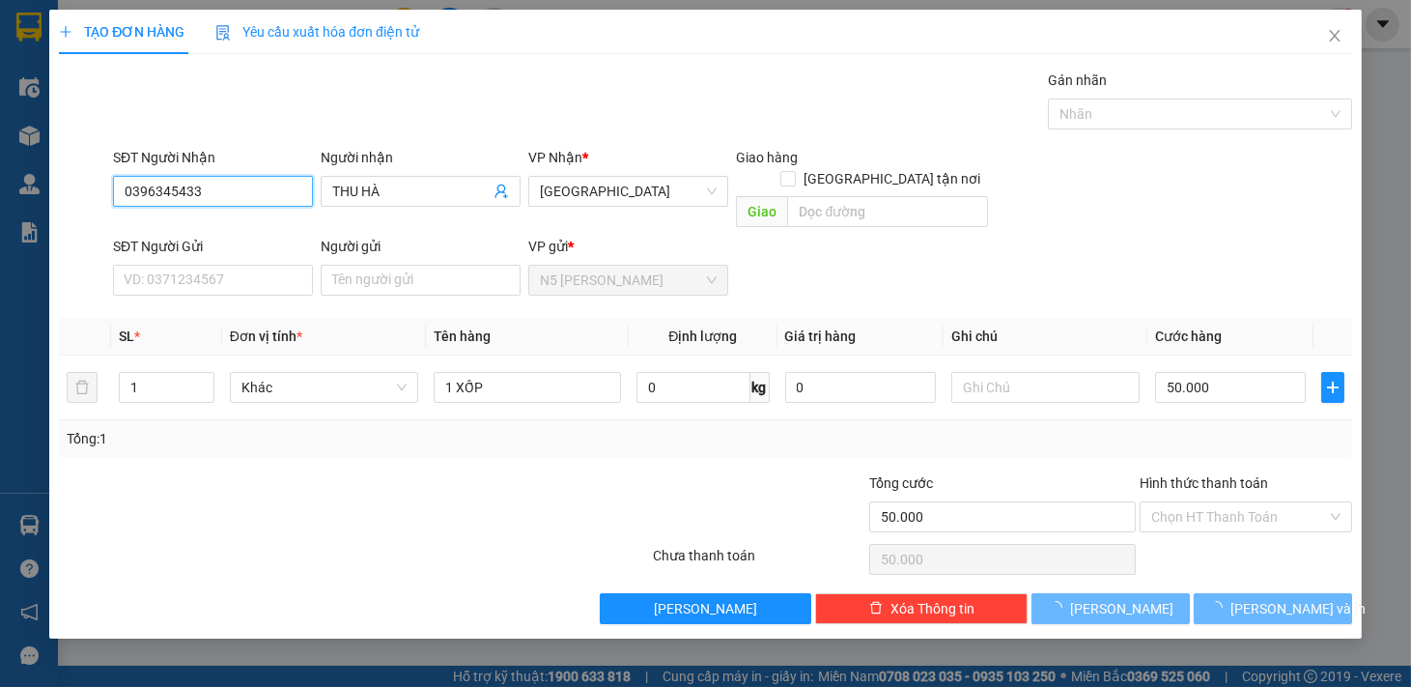
type input "50.000"
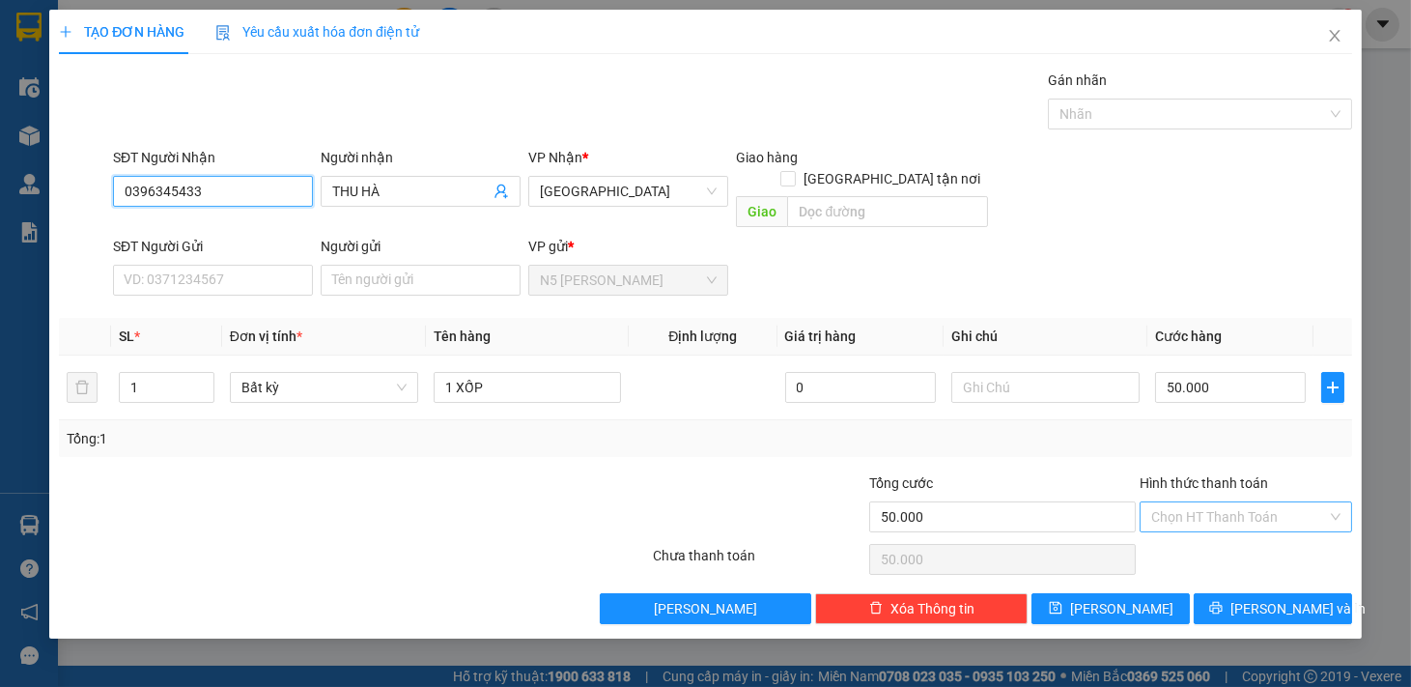
type input "0396345433"
click at [1326, 502] on input "Hình thức thanh toán" at bounding box center [1239, 516] width 176 height 29
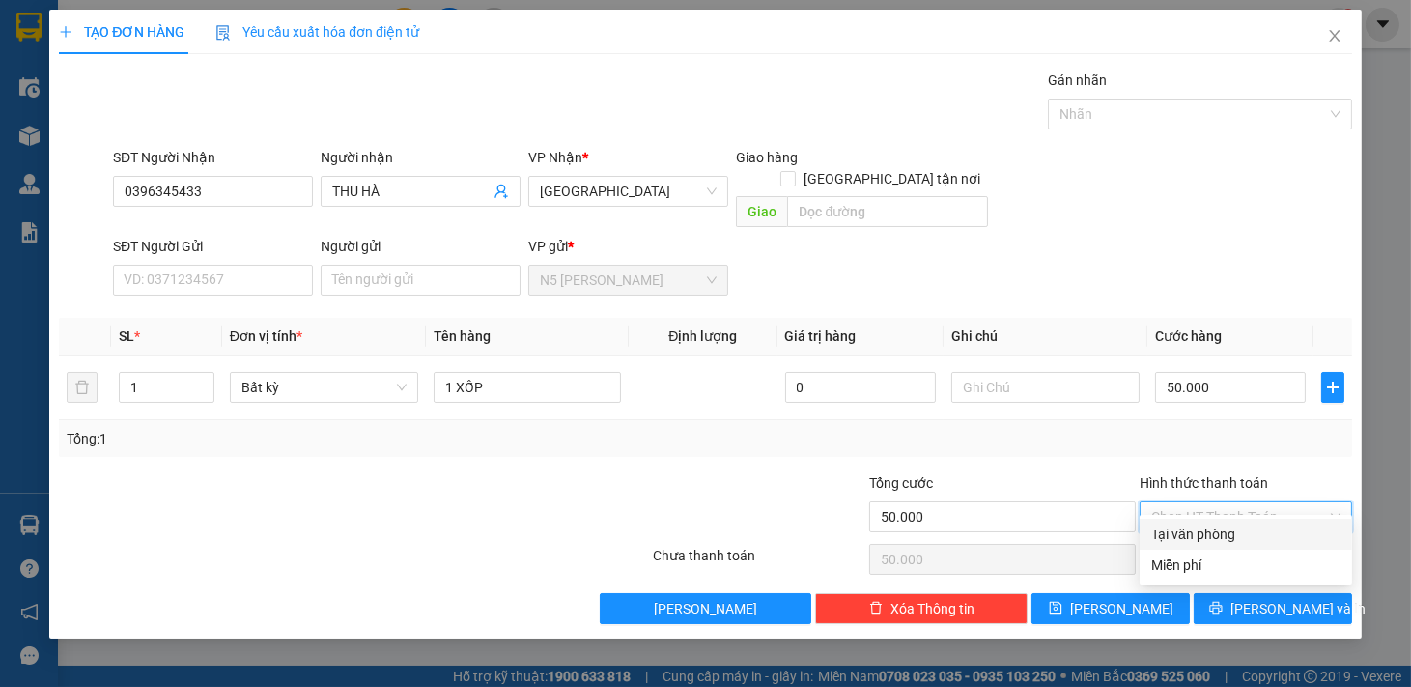
click at [1211, 538] on div "Tại văn phòng" at bounding box center [1245, 533] width 189 height 21
type input "0"
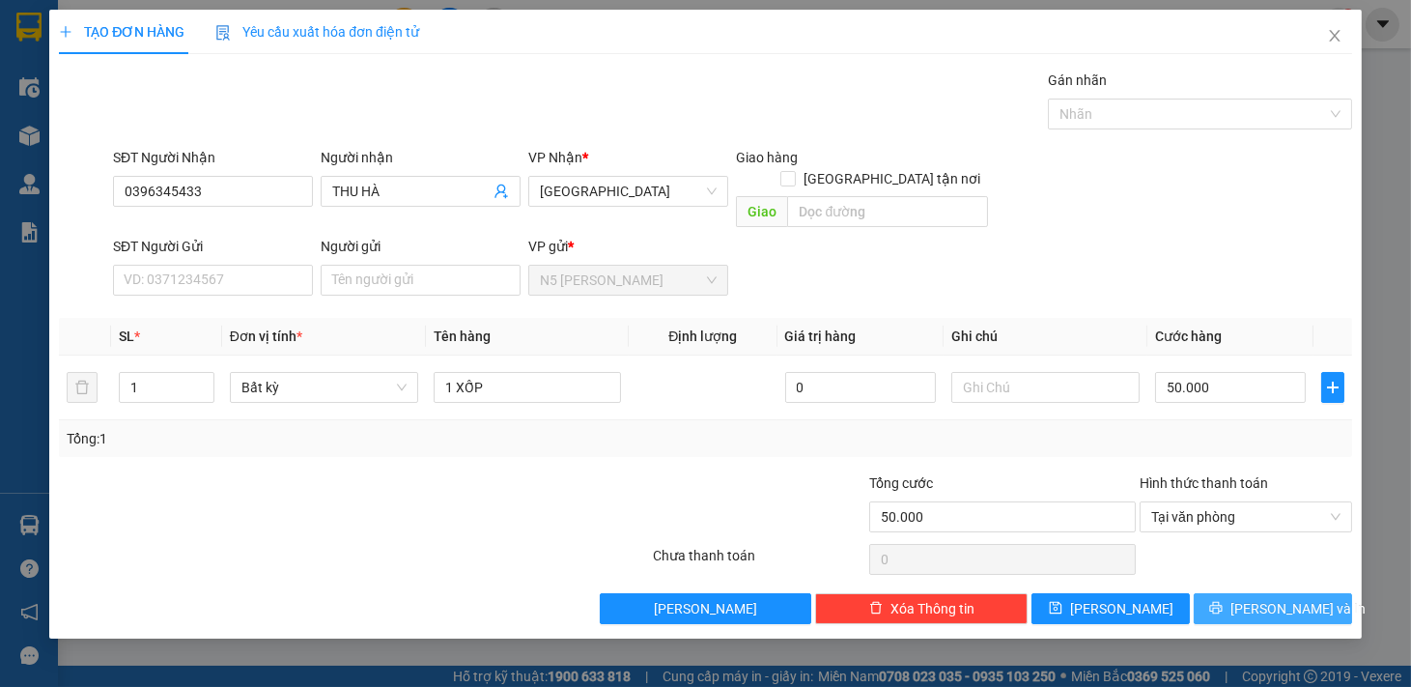
click at [1266, 598] on span "[PERSON_NAME] và In" at bounding box center [1297, 608] width 135 height 21
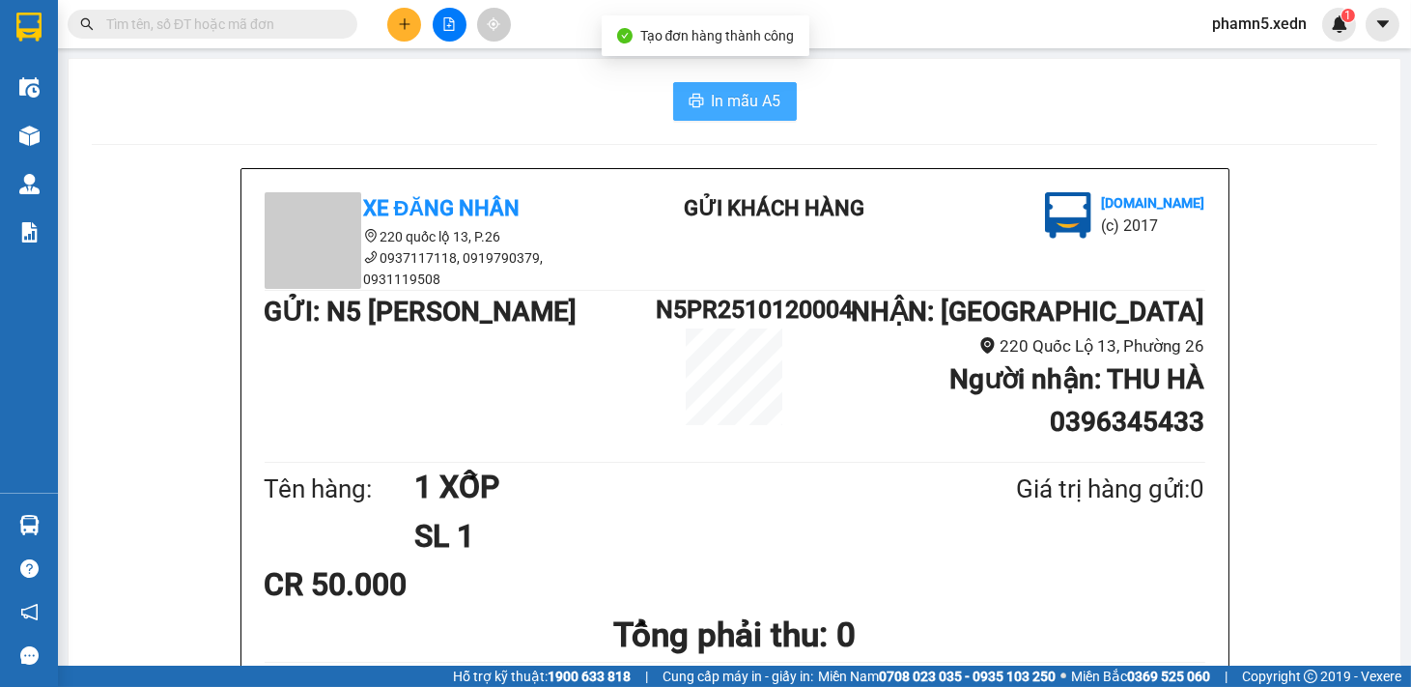
click at [736, 92] on span "In mẫu A5" at bounding box center [747, 101] width 70 height 24
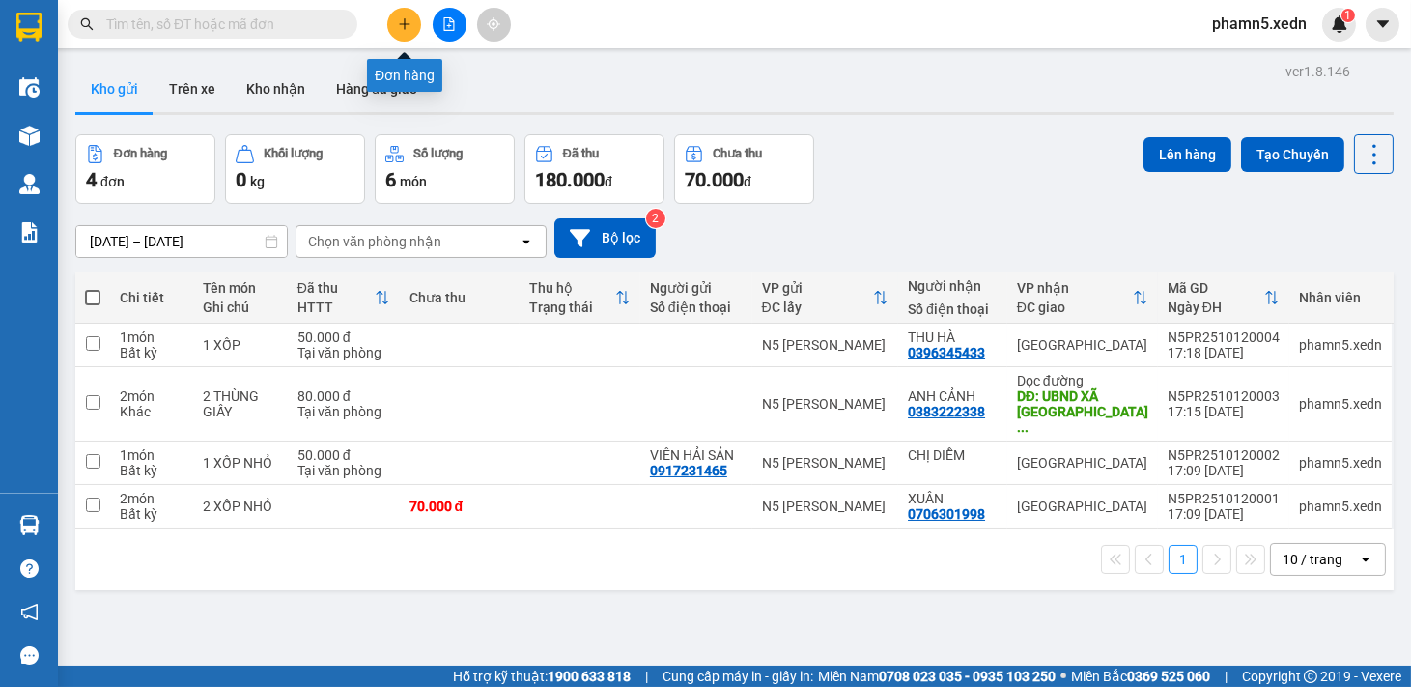
click at [398, 20] on icon "plus" at bounding box center [405, 24] width 14 height 14
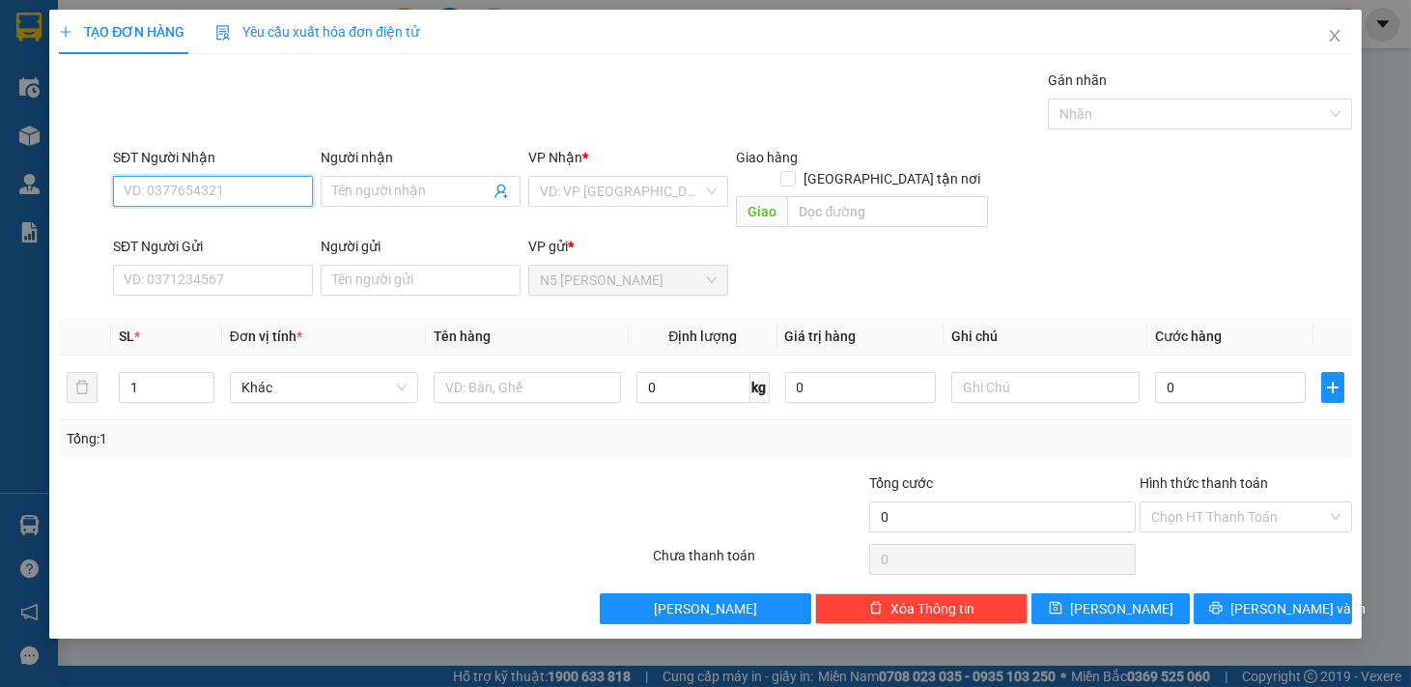
click at [245, 189] on input "SĐT Người Nhận" at bounding box center [213, 191] width 200 height 31
click at [265, 222] on div "0868947923 - [PERSON_NAME]" at bounding box center [220, 229] width 190 height 21
type input "0868947923"
type input "CÔ [PERSON_NAME]"
type input "ĐH NÔNG LÂM"
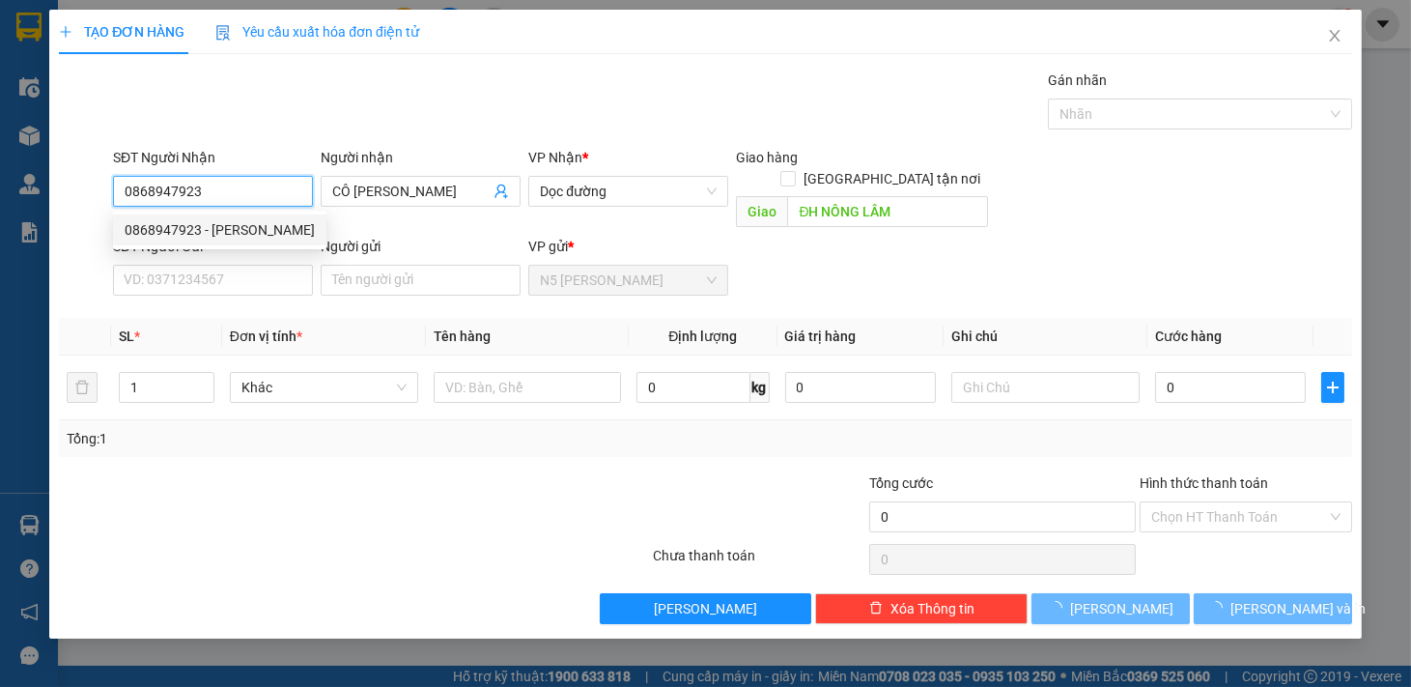
type input "440.000"
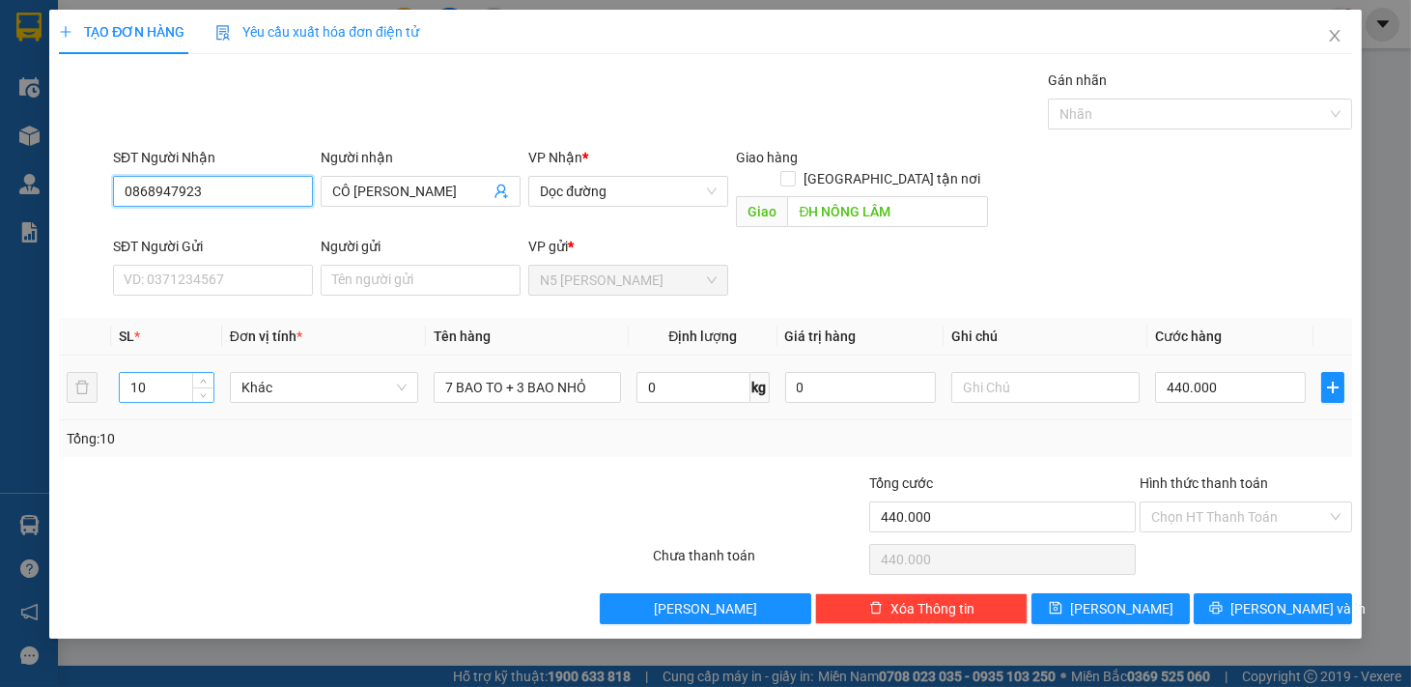
type input "0868947923"
click at [156, 373] on input "10" at bounding box center [167, 387] width 94 height 29
type input "1"
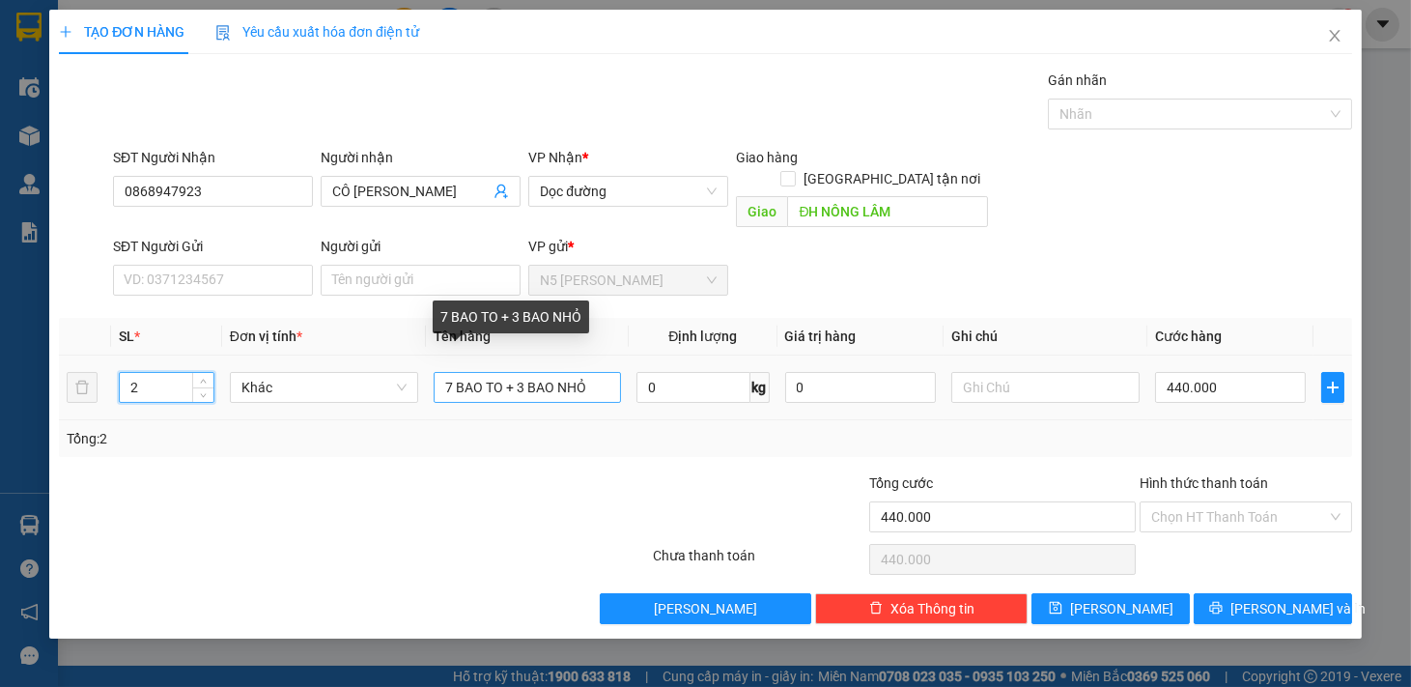
type input "2"
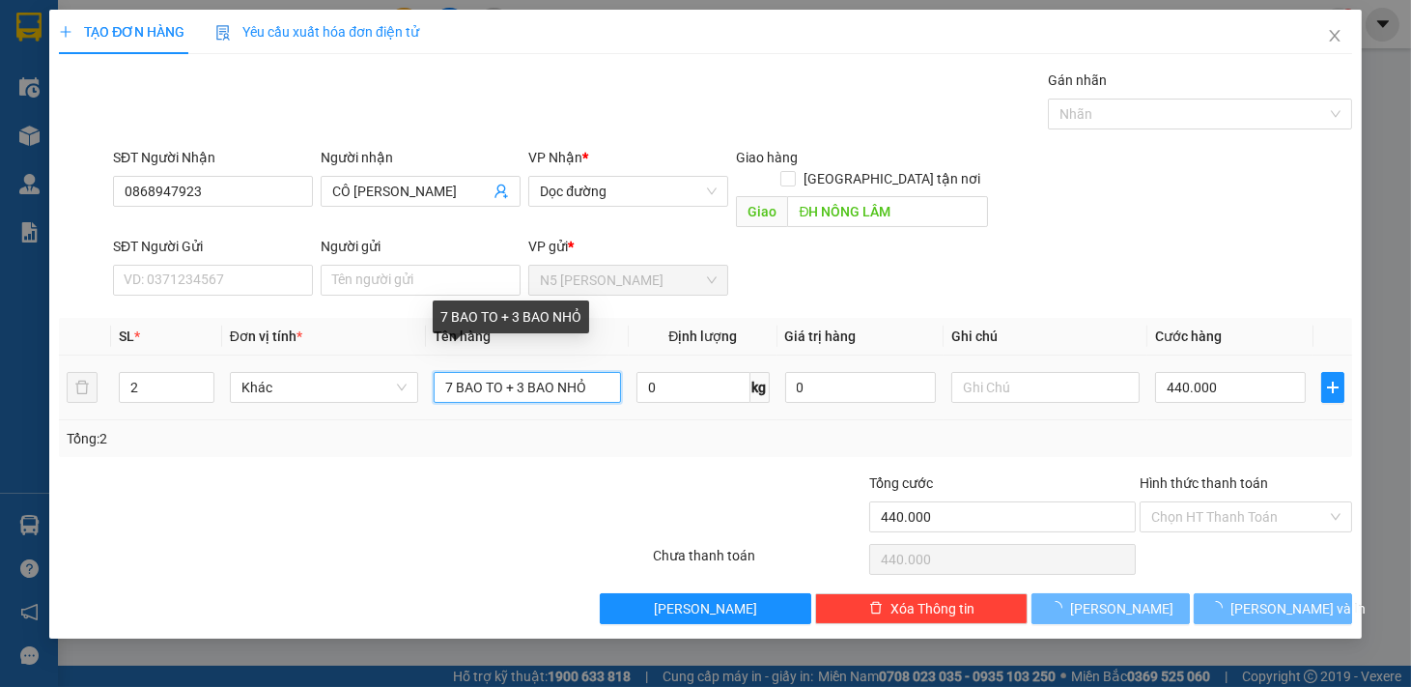
drag, startPoint x: 444, startPoint y: 362, endPoint x: 608, endPoint y: 363, distance: 164.2
click at [669, 386] on tr "2 Khác 7 BAO TO + 3 BAO NHỎ 0 kg 0 440.000" at bounding box center [705, 387] width 1293 height 65
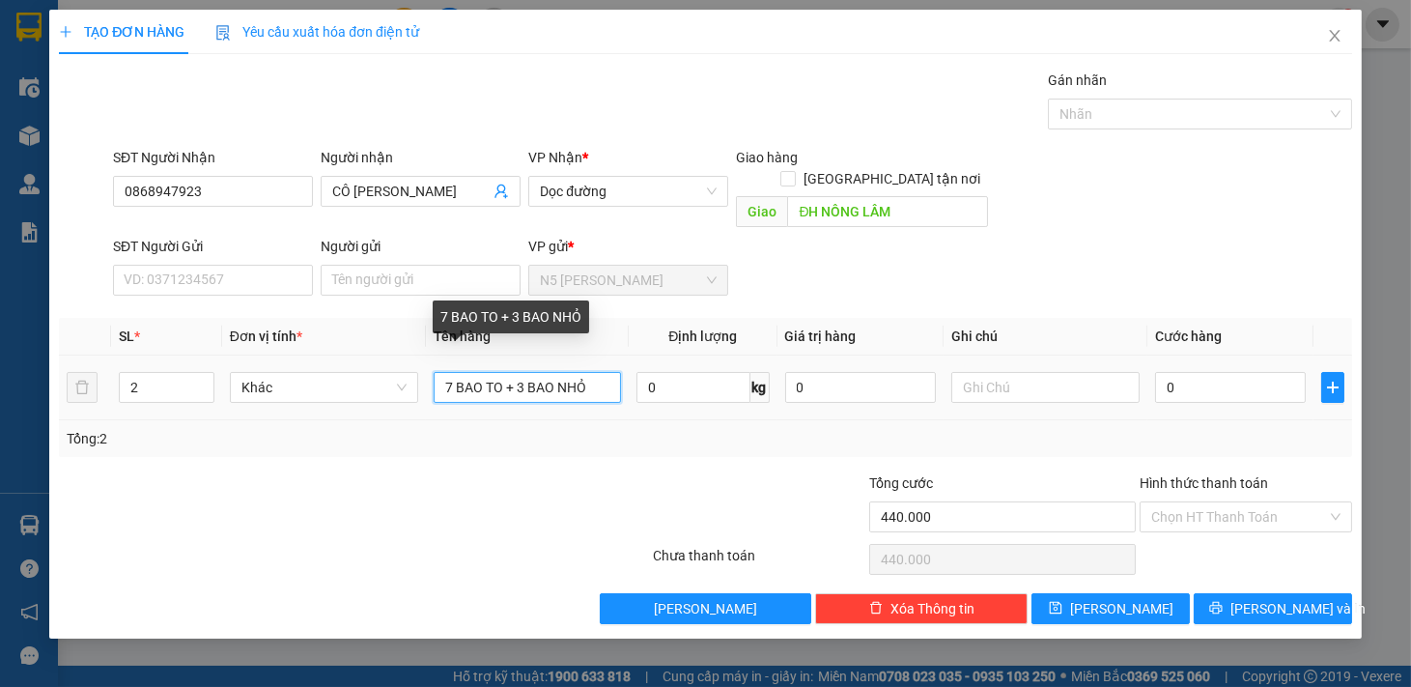
type input "0"
click at [608, 372] on input "7 BAO TO + 3 BAO NHỎ" at bounding box center [528, 387] width 188 height 31
type input "7"
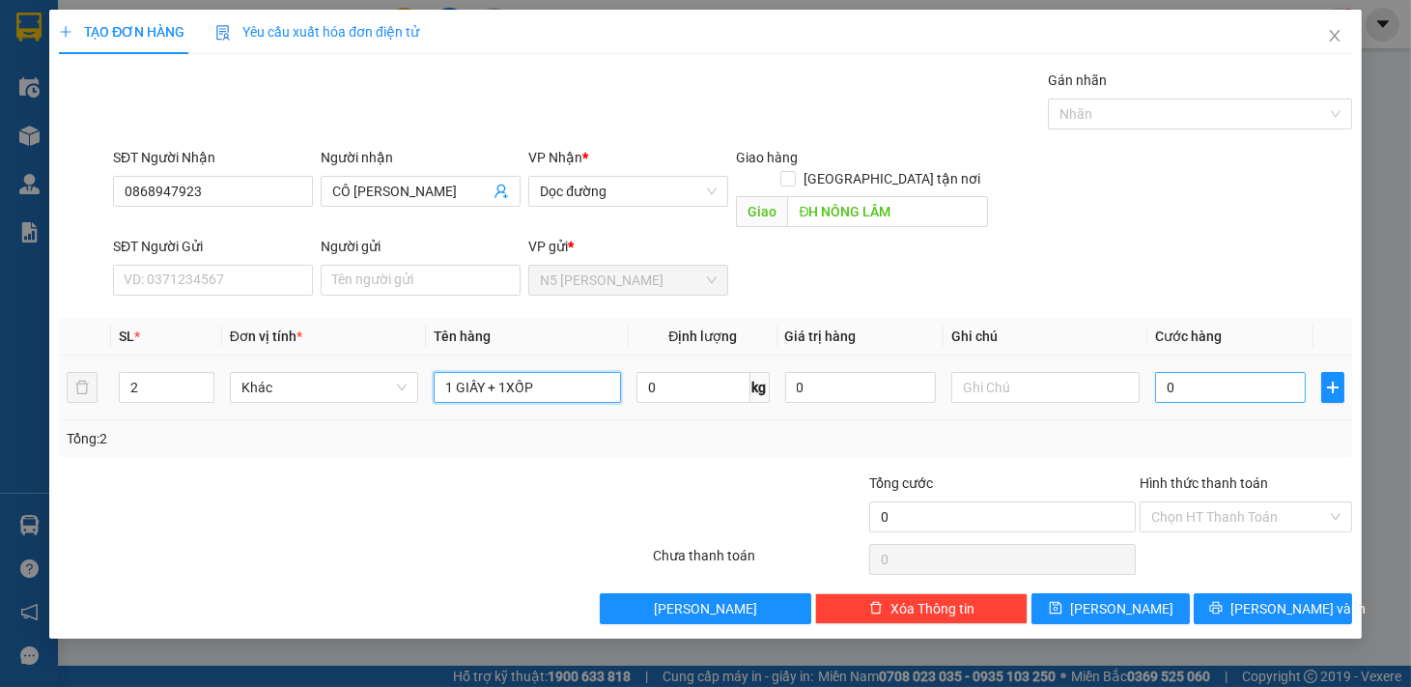
type input "1 GIẤY + 1XỐP"
click at [1257, 375] on input "0" at bounding box center [1230, 387] width 151 height 31
type input "1"
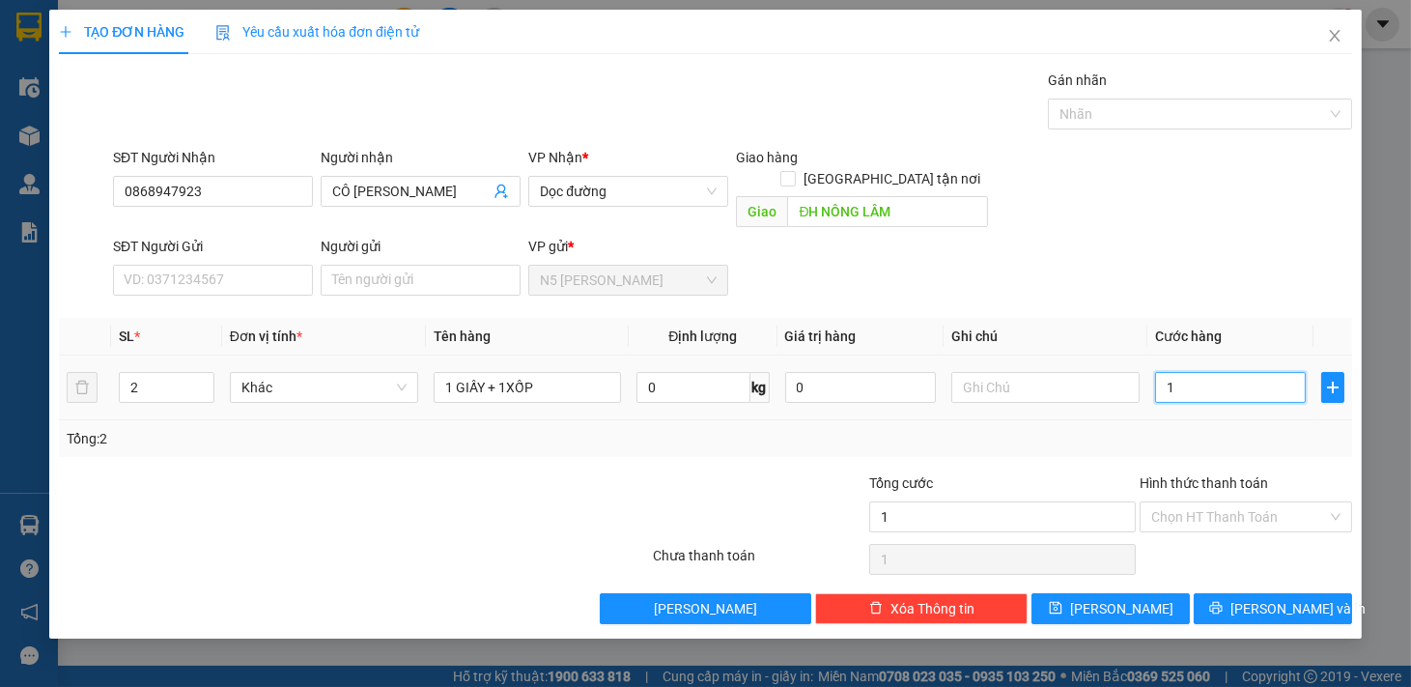
type input "10"
type input "100"
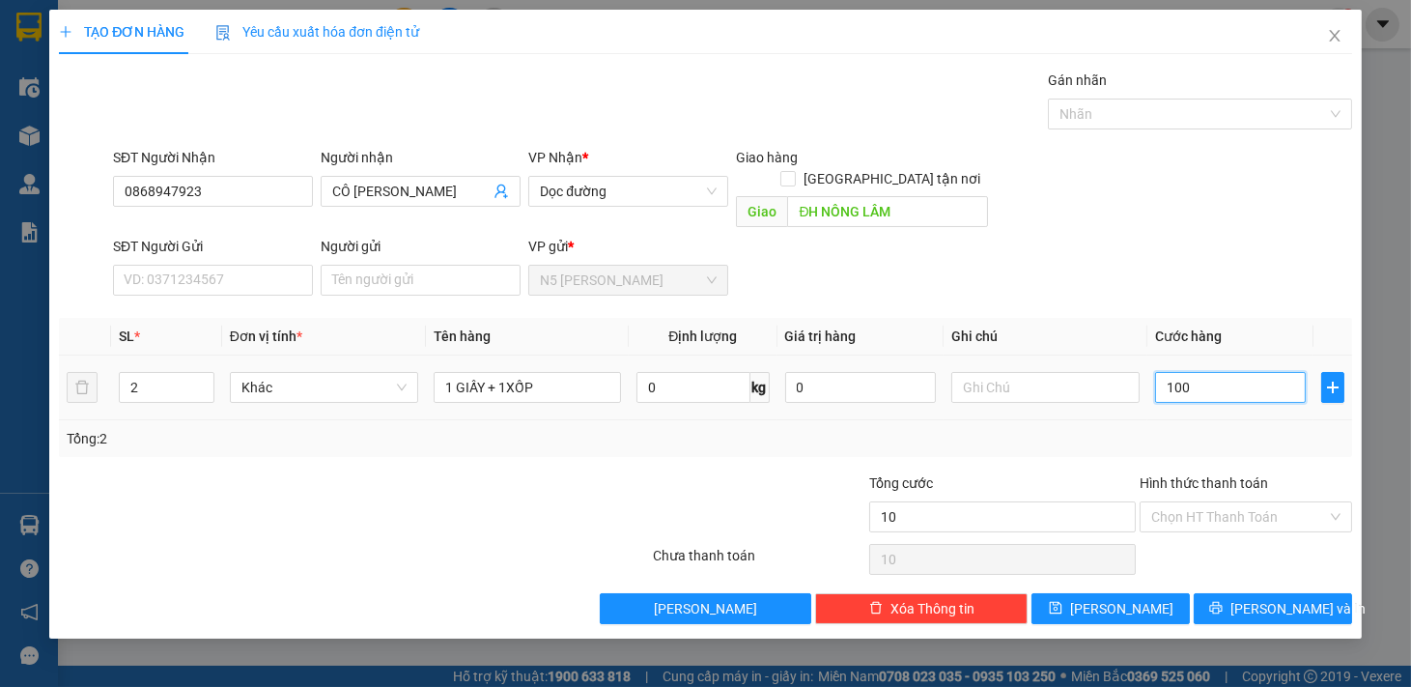
type input "100"
click at [1312, 502] on input "Hình thức thanh toán" at bounding box center [1239, 516] width 176 height 29
type input "100.000"
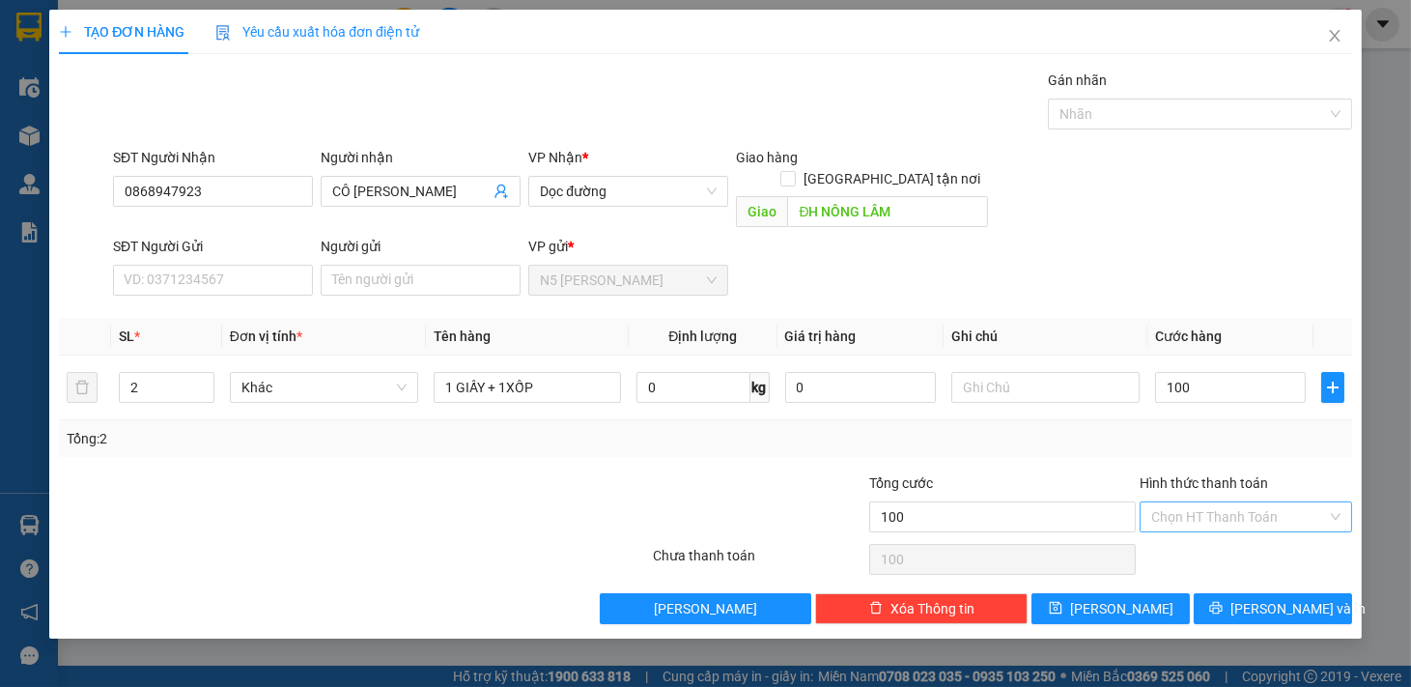
type input "100.000"
click at [1259, 529] on div "Tại văn phòng" at bounding box center [1245, 533] width 189 height 21
type input "0"
click at [1266, 598] on span "[PERSON_NAME] và In" at bounding box center [1297, 608] width 135 height 21
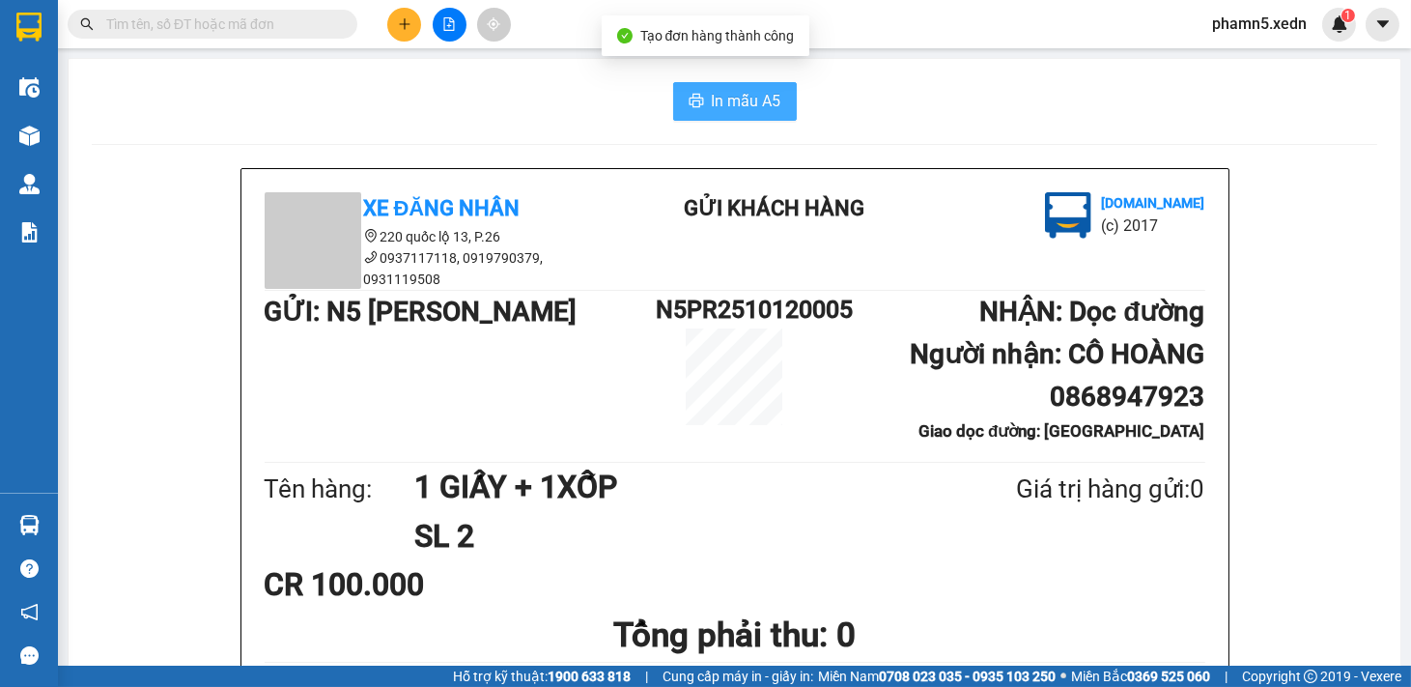
click at [734, 85] on div "In mẫu A5 Xe Đăng Nhân 220 quốc lộ 13, P.26 0937117118, 0919790379, 0931119508 …" at bounding box center [735, 501] width 1332 height 885
click at [738, 89] on span "In mẫu A5" at bounding box center [747, 101] width 70 height 24
